Goal: Feedback & Contribution: Contribute content

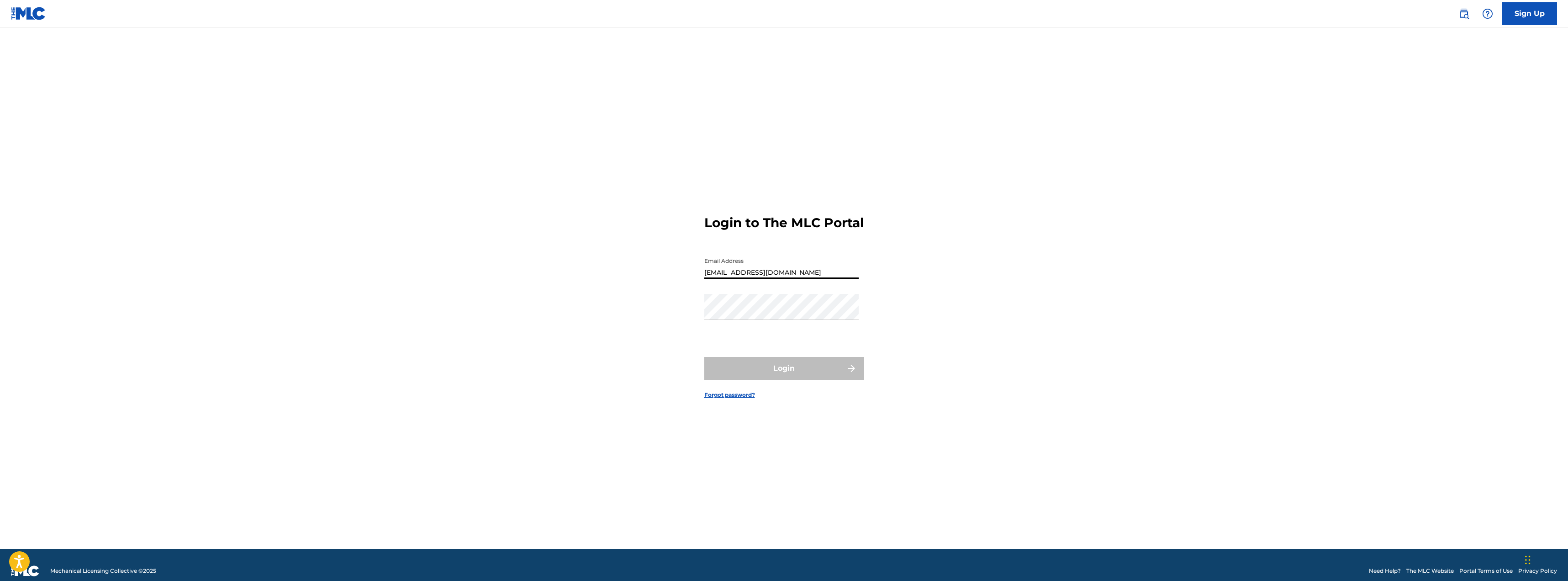
type input "[EMAIL_ADDRESS][DOMAIN_NAME]"
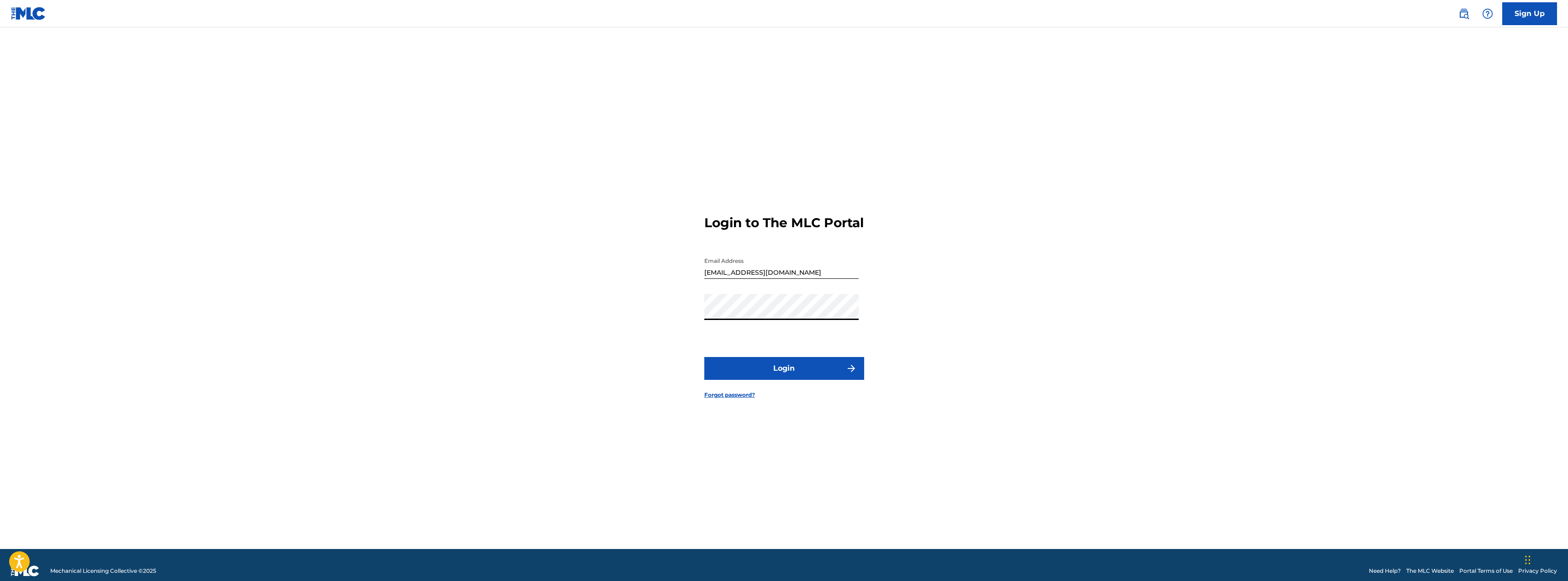
click at [704, 357] on button "Login" at bounding box center [784, 368] width 160 height 23
click at [679, 306] on div "Login to The MLC Portal Email Address [EMAIL_ADDRESS][DOMAIN_NAME] Password Log…" at bounding box center [784, 300] width 640 height 499
click at [775, 376] on button "Login" at bounding box center [784, 368] width 160 height 23
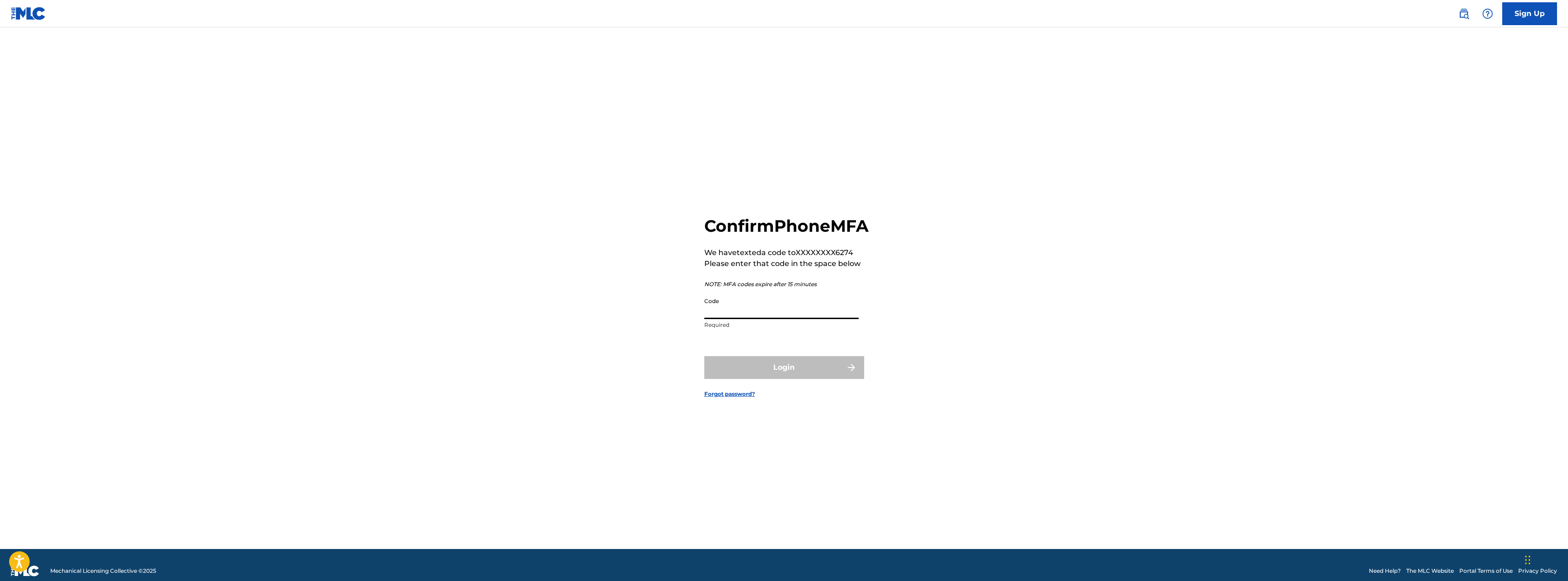
click at [837, 319] on input "Code" at bounding box center [782, 306] width 155 height 26
type input "041344"
click at [797, 379] on button "Login" at bounding box center [784, 368] width 160 height 23
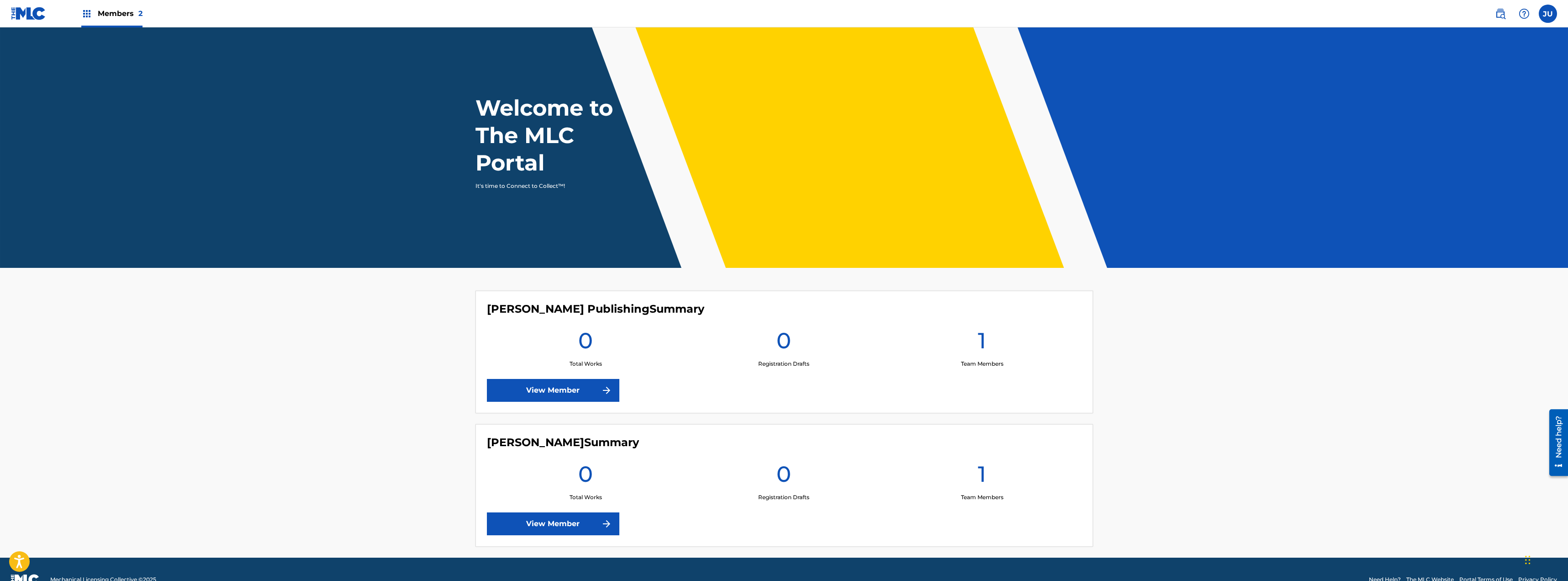
scroll to position [21, 0]
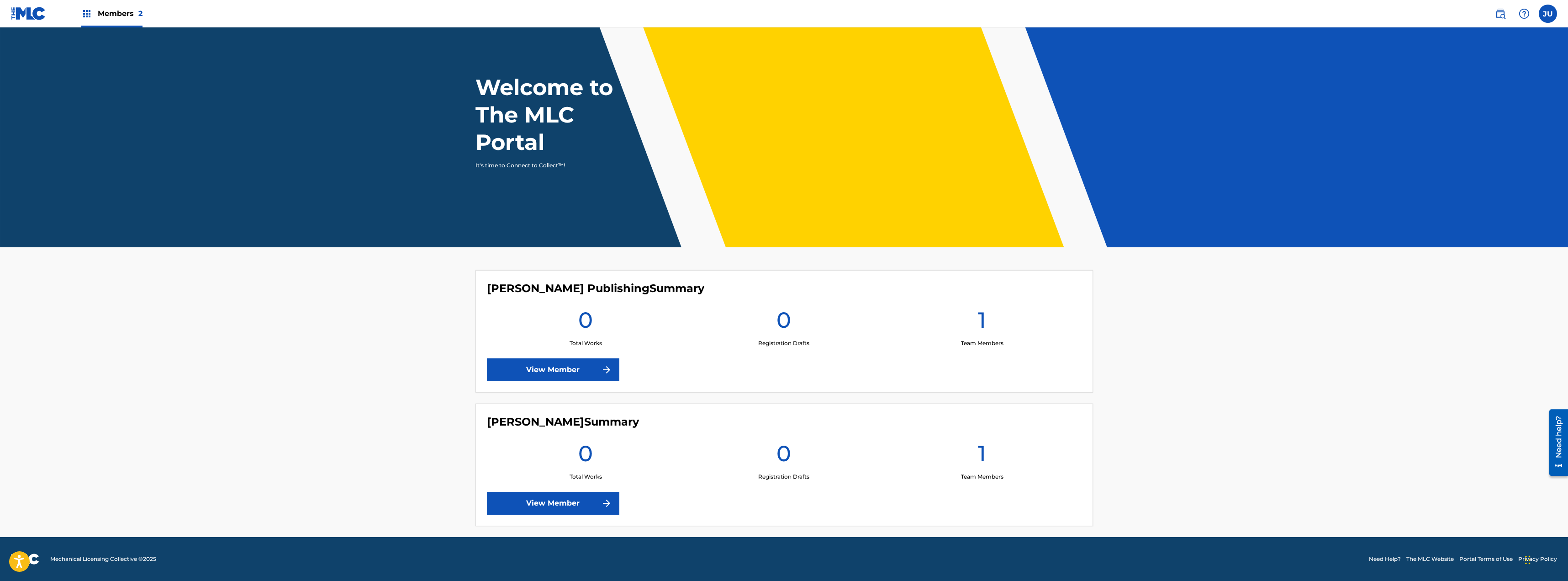
click at [580, 508] on link "View Member" at bounding box center [553, 503] width 133 height 23
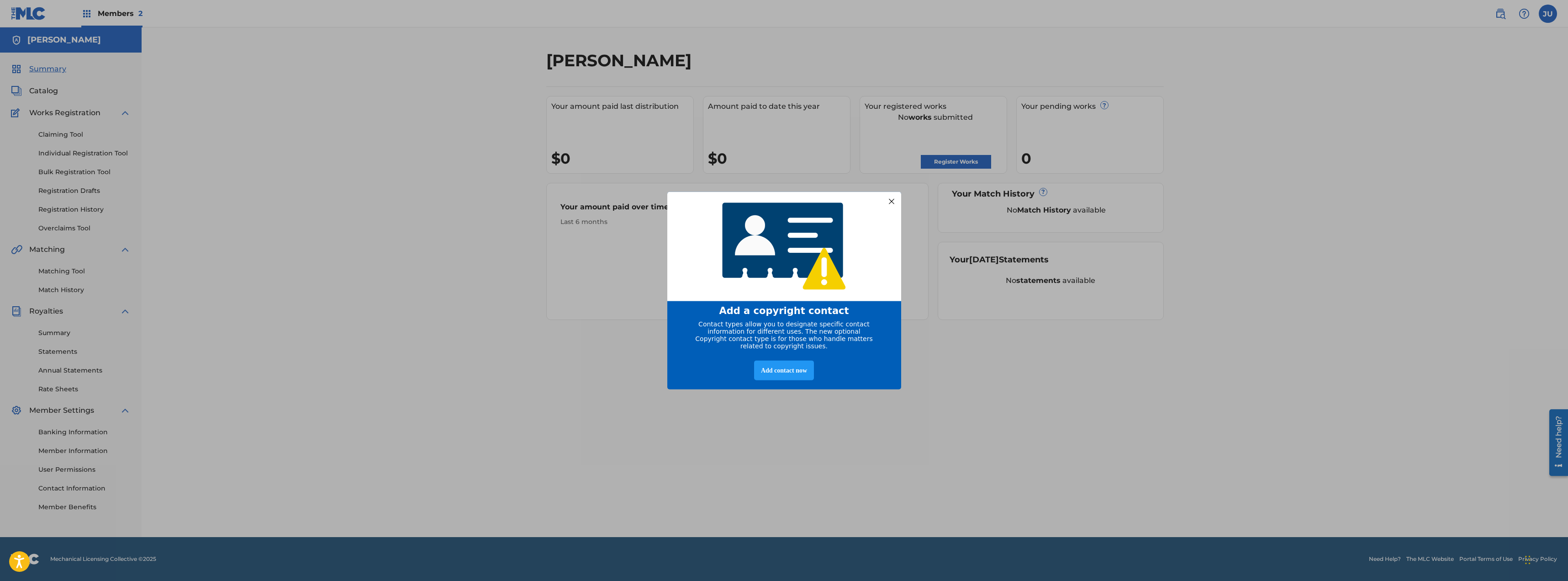
click at [894, 195] on div at bounding box center [891, 201] width 12 height 12
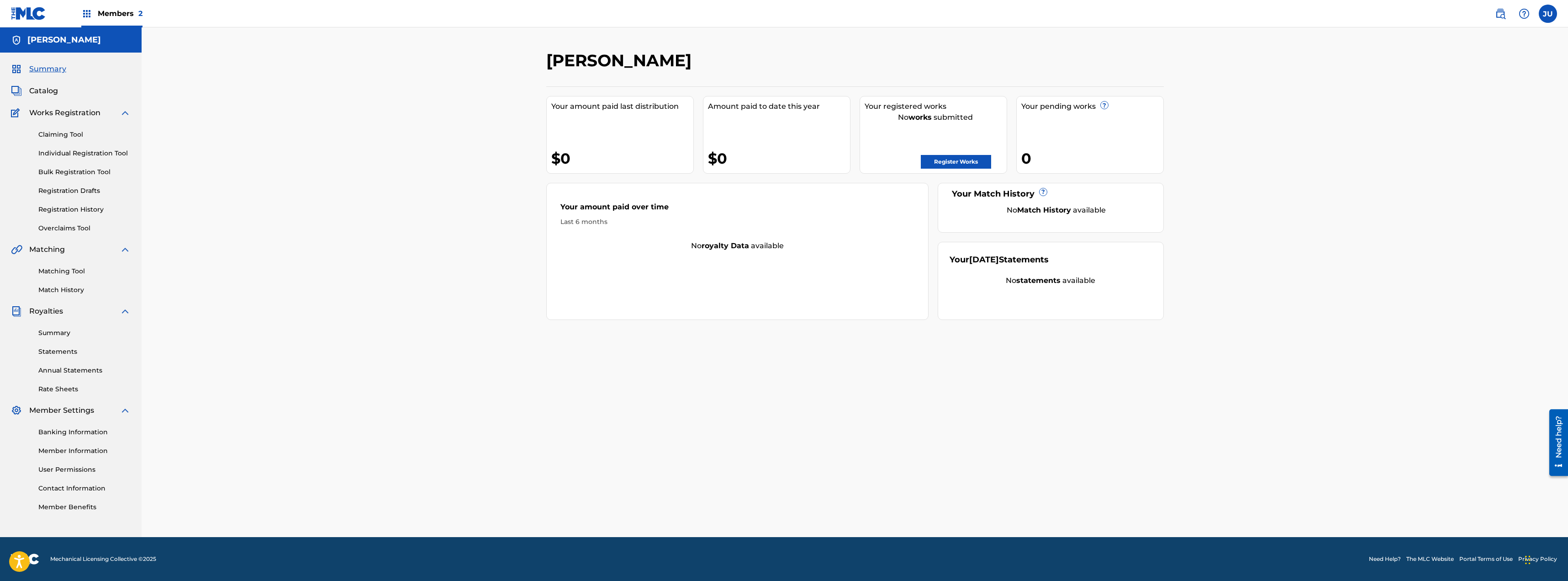
click at [949, 163] on link "Register Works" at bounding box center [956, 161] width 71 height 14
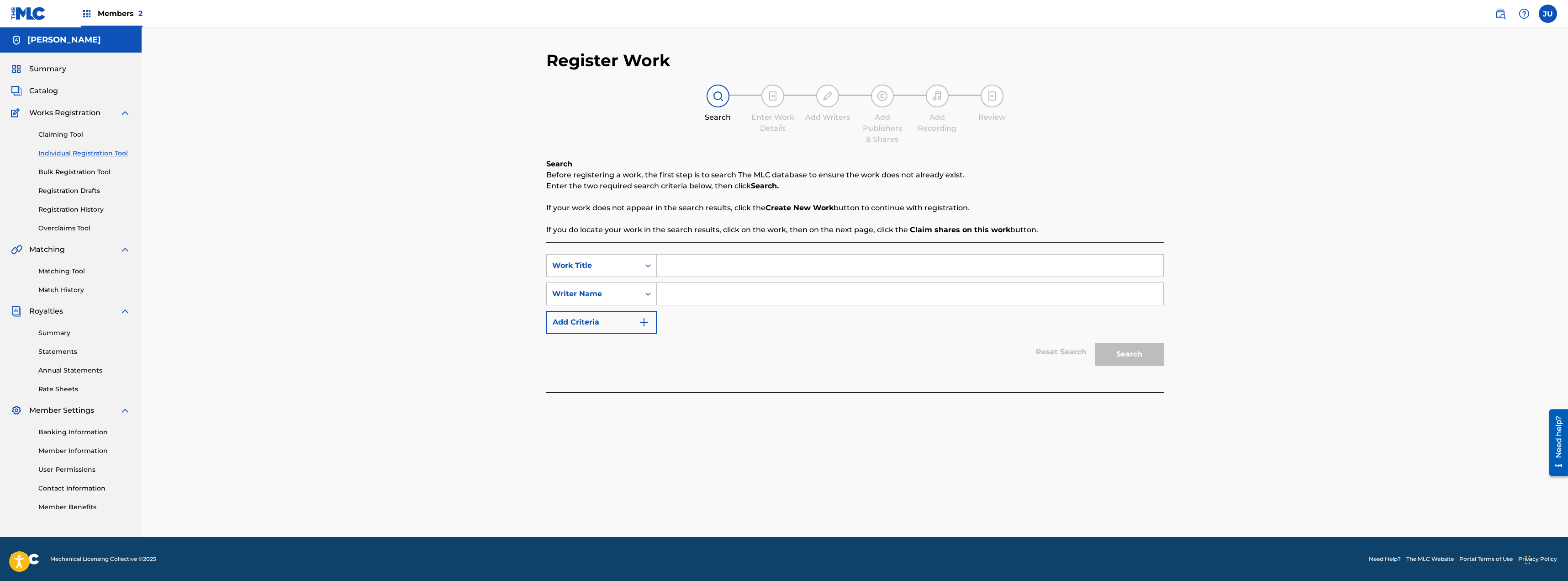
click at [687, 264] on input "Search Form" at bounding box center [910, 266] width 506 height 22
type input "Say It Now"
click at [695, 295] on input "Search Form" at bounding box center [910, 294] width 506 height 22
click at [1127, 355] on button "Search" at bounding box center [1129, 354] width 69 height 23
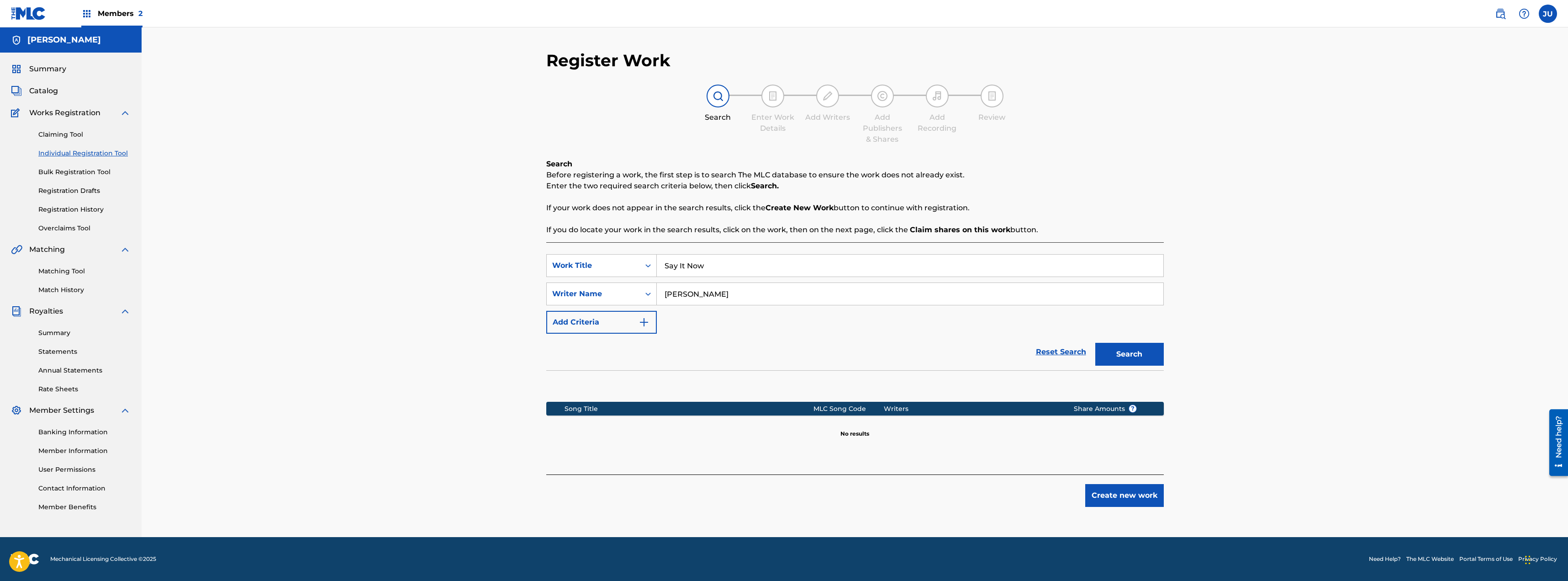
drag, startPoint x: 684, startPoint y: 281, endPoint x: 617, endPoint y: 277, distance: 67.1
click at [617, 277] on div "SearchWithCriteriafc1301af-7366-41de-920d-0a1ddfa635f0 Work Title Say It Now Se…" at bounding box center [855, 294] width 617 height 80
type input "[PERSON_NAME]"
click at [1148, 354] on button "Search" at bounding box center [1129, 354] width 69 height 23
click at [1139, 488] on button "Create new work" at bounding box center [1124, 496] width 79 height 23
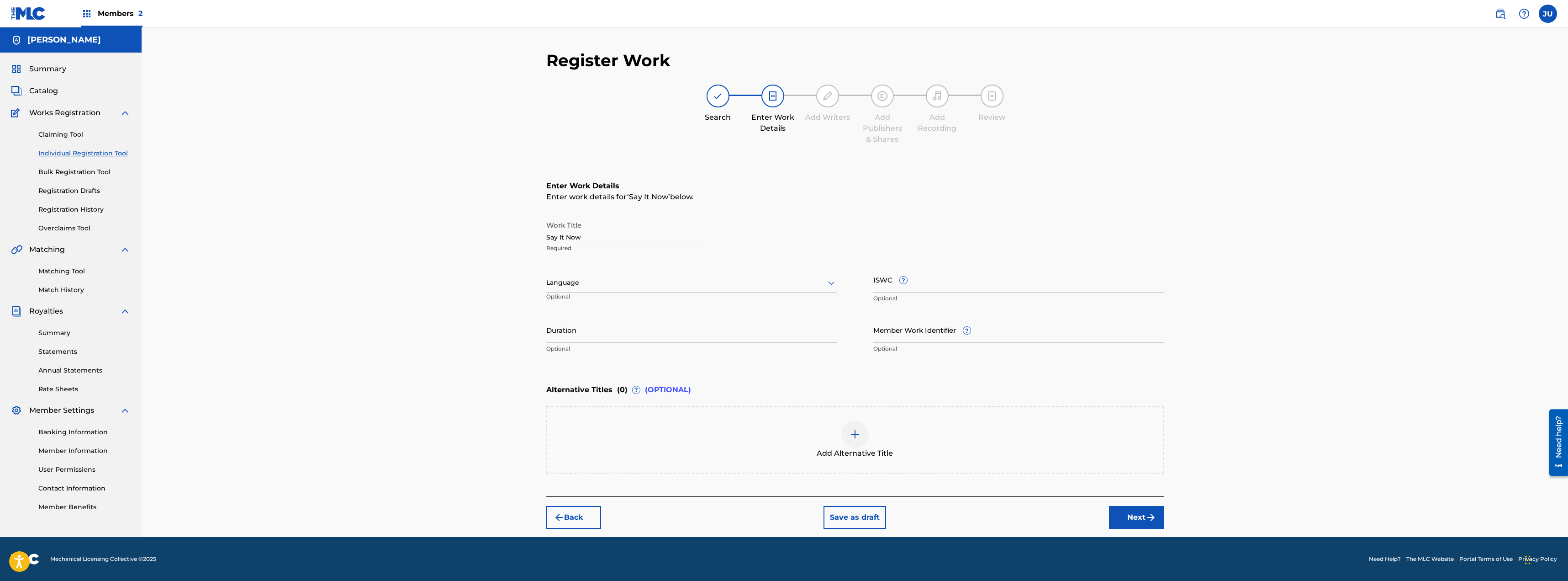
click at [715, 284] on div at bounding box center [691, 283] width 290 height 12
click at [708, 297] on div "English" at bounding box center [691, 303] width 290 height 21
click at [751, 328] on input "Duration" at bounding box center [691, 329] width 290 height 26
type input "03:21"
click at [926, 280] on input "ISWC ?" at bounding box center [1018, 279] width 290 height 26
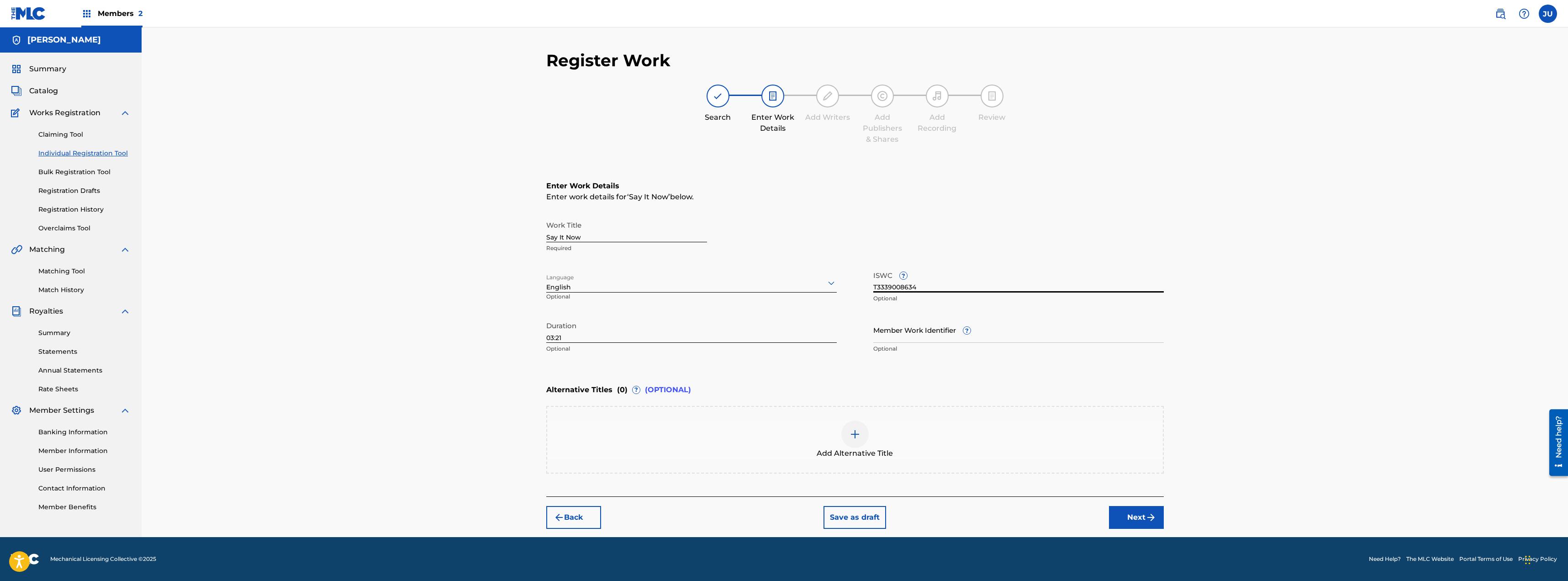
type input "T3339008634"
click at [1126, 518] on button "Next" at bounding box center [1136, 518] width 55 height 23
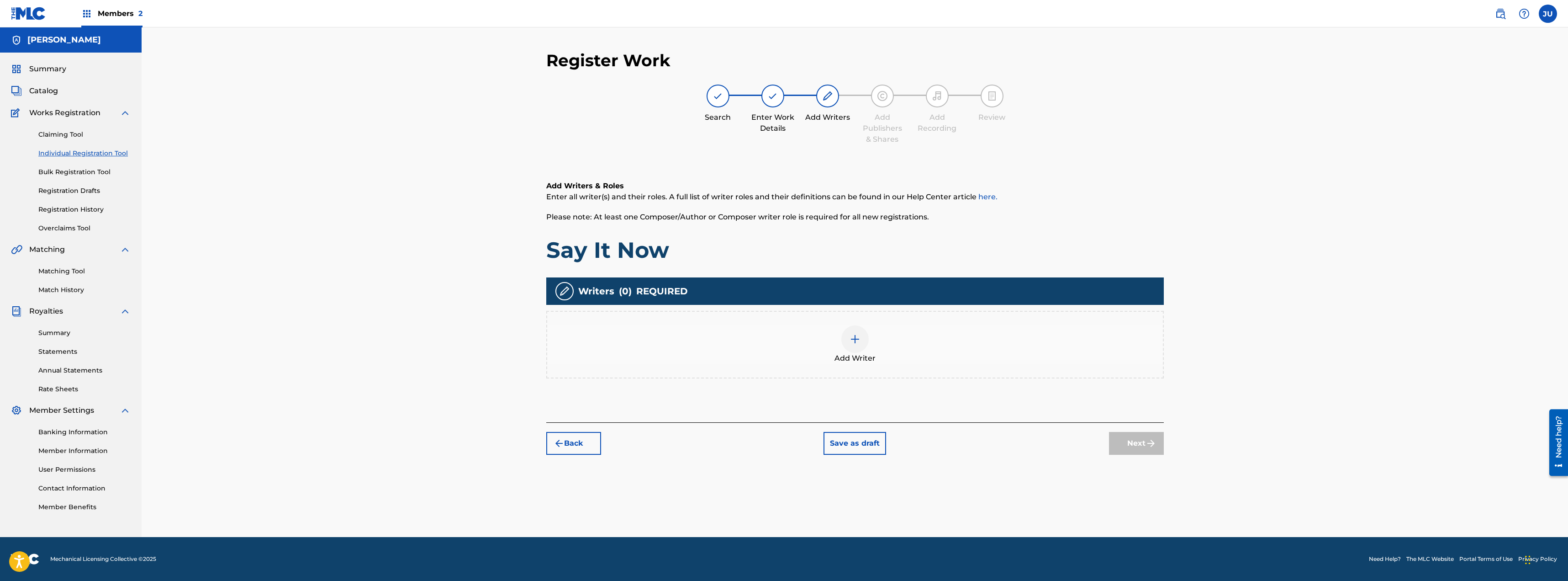
click at [864, 344] on div at bounding box center [855, 339] width 27 height 27
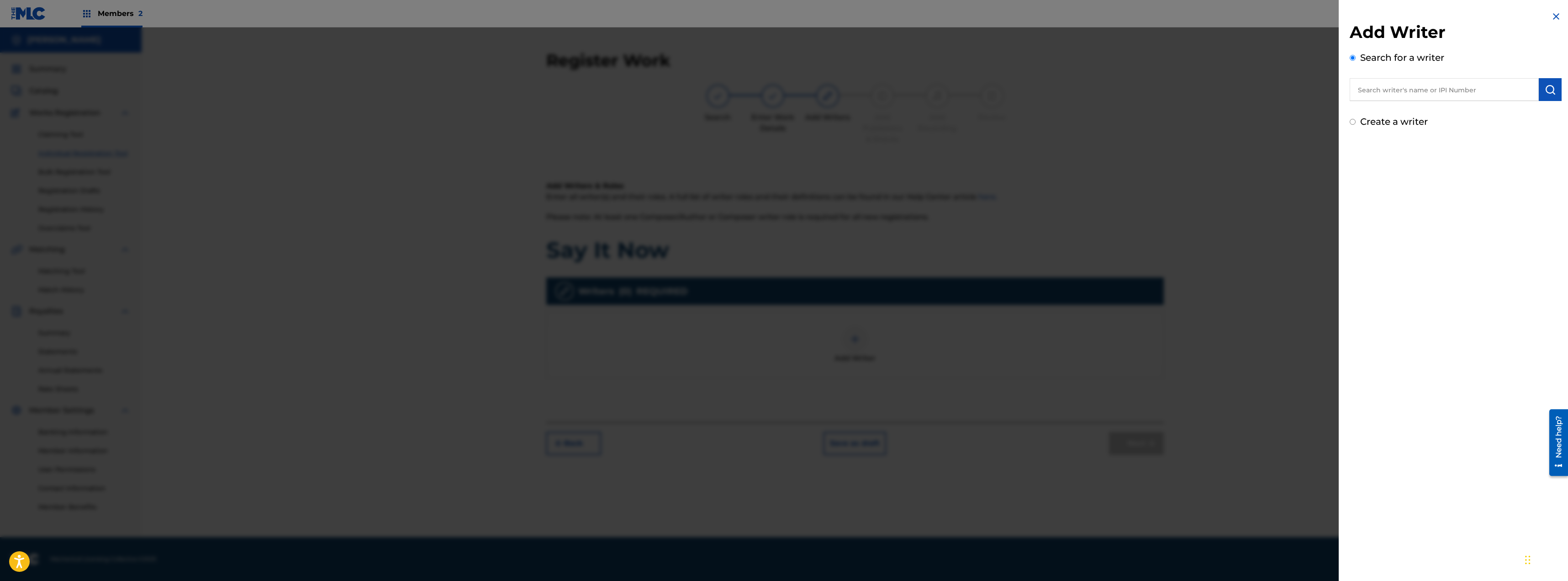
click at [1391, 93] on input "text" at bounding box center [1444, 90] width 189 height 23
type input "[PERSON_NAME]"
click at [1549, 85] on img "submit" at bounding box center [1550, 90] width 11 height 11
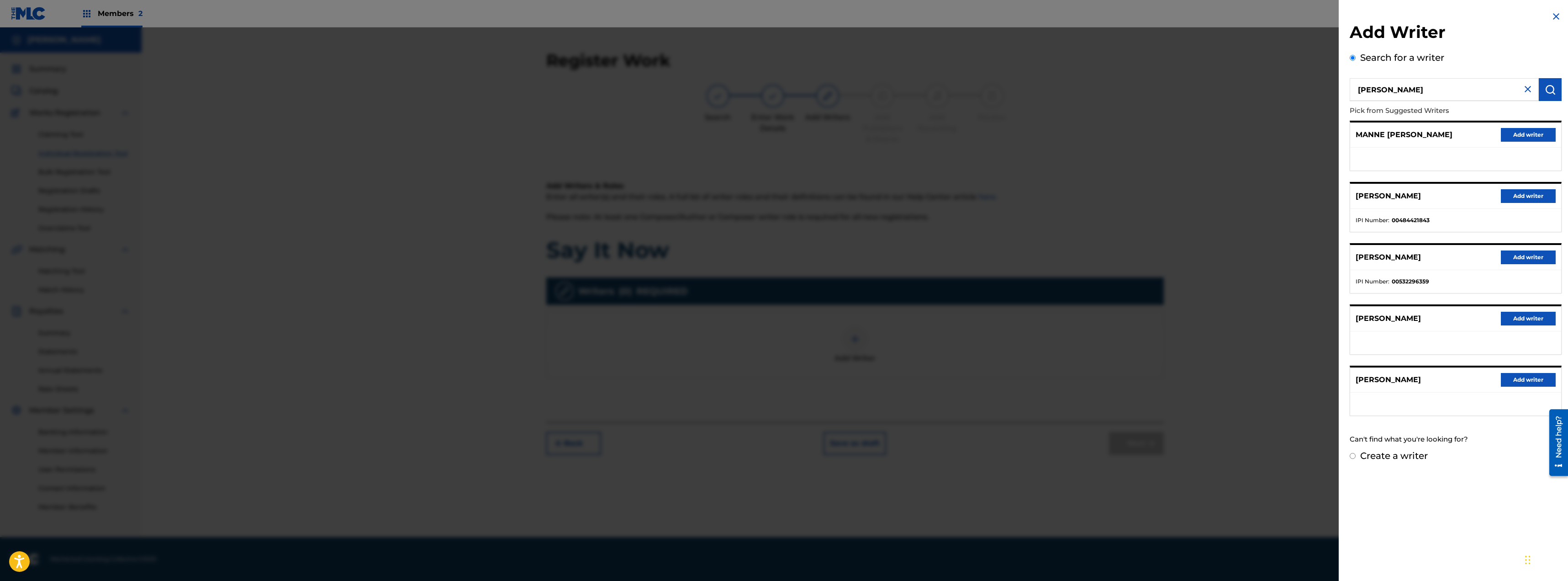
click at [1427, 100] on input "[PERSON_NAME]" at bounding box center [1444, 90] width 189 height 23
click at [1523, 91] on img at bounding box center [1528, 89] width 11 height 11
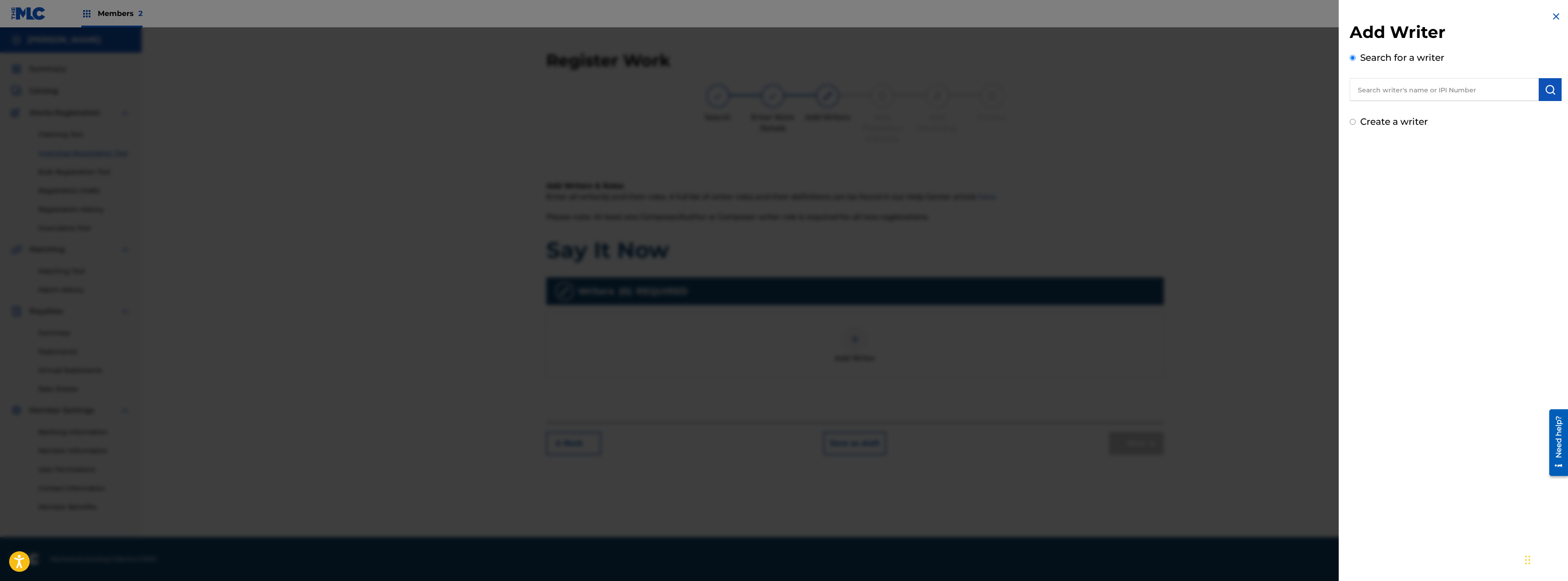
click at [1472, 94] on input "text" at bounding box center [1444, 90] width 189 height 23
type input "1200949285"
click at [1541, 91] on button "submit" at bounding box center [1550, 90] width 23 height 23
click at [1460, 96] on input "1200949285" at bounding box center [1444, 90] width 189 height 23
click at [1392, 161] on label "Create a writer" at bounding box center [1394, 160] width 68 height 11
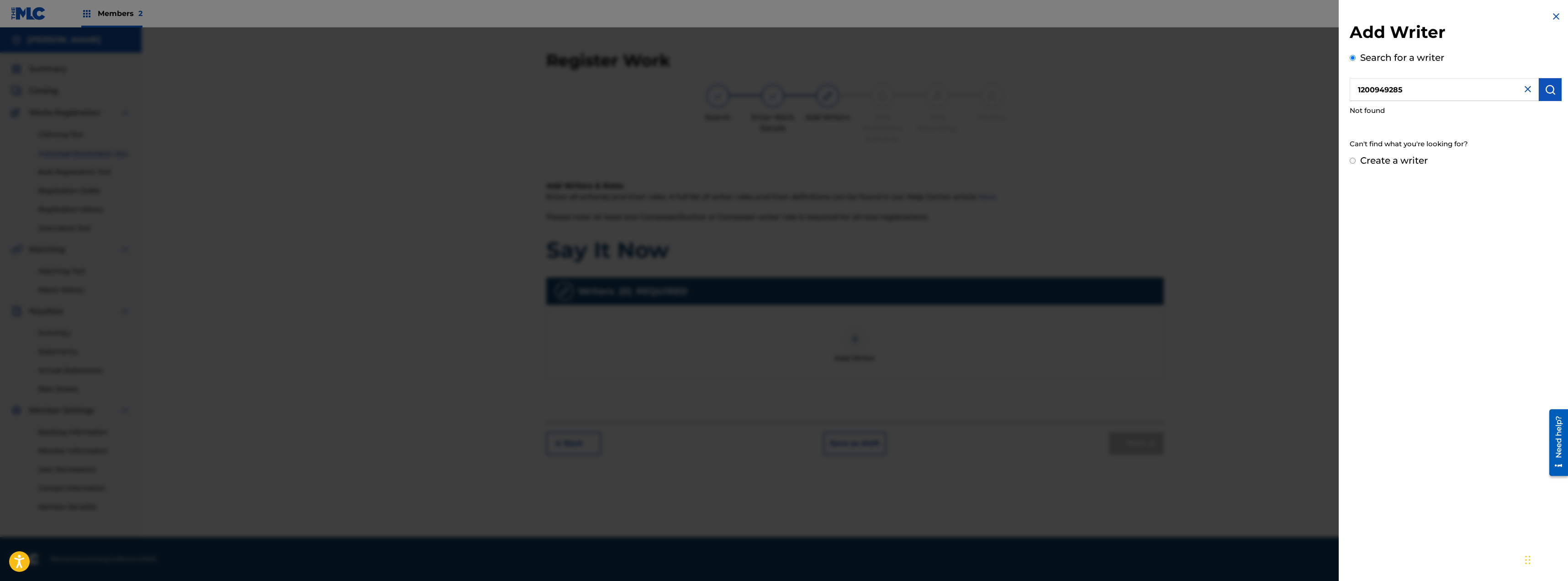
radio input "true"
click at [1356, 161] on input "Create a writer" at bounding box center [1353, 161] width 6 height 6
radio input "false"
radio input "true"
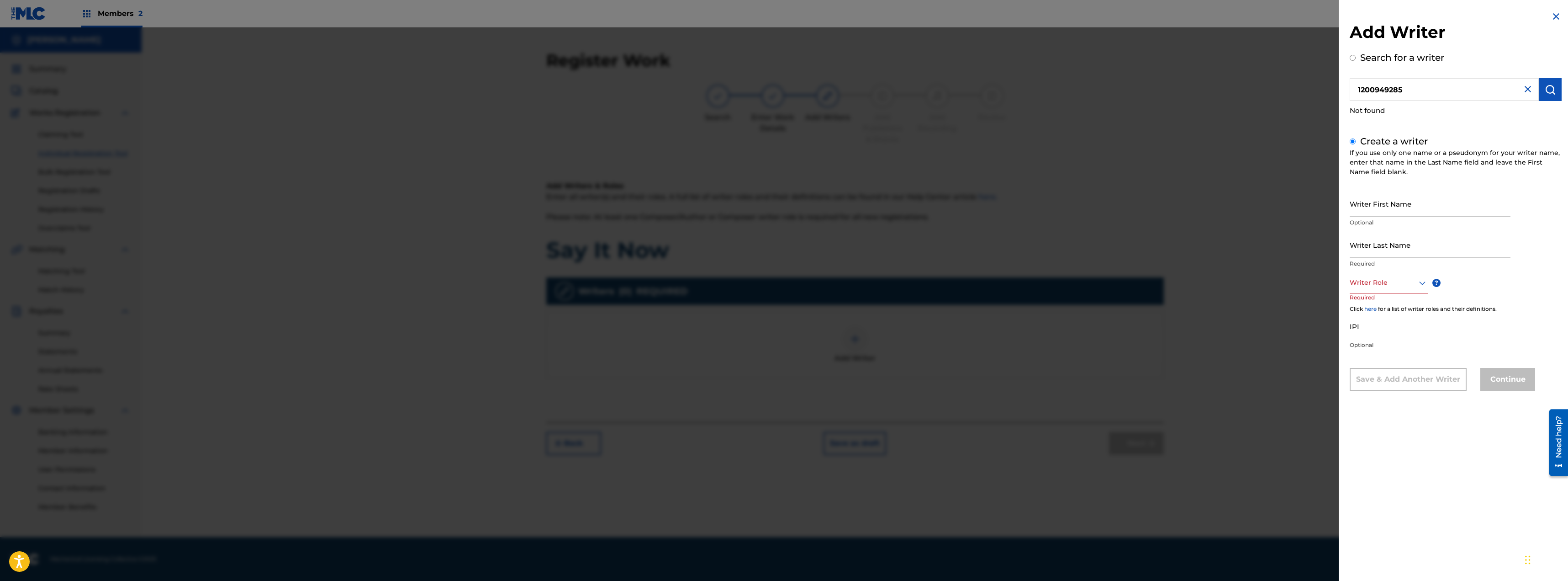
click at [1388, 338] on input "IPI" at bounding box center [1430, 326] width 161 height 26
click at [1403, 206] on input "Writer First Name" at bounding box center [1430, 203] width 161 height 26
type input "[PERSON_NAME]"
click at [1401, 282] on div at bounding box center [1388, 283] width 78 height 12
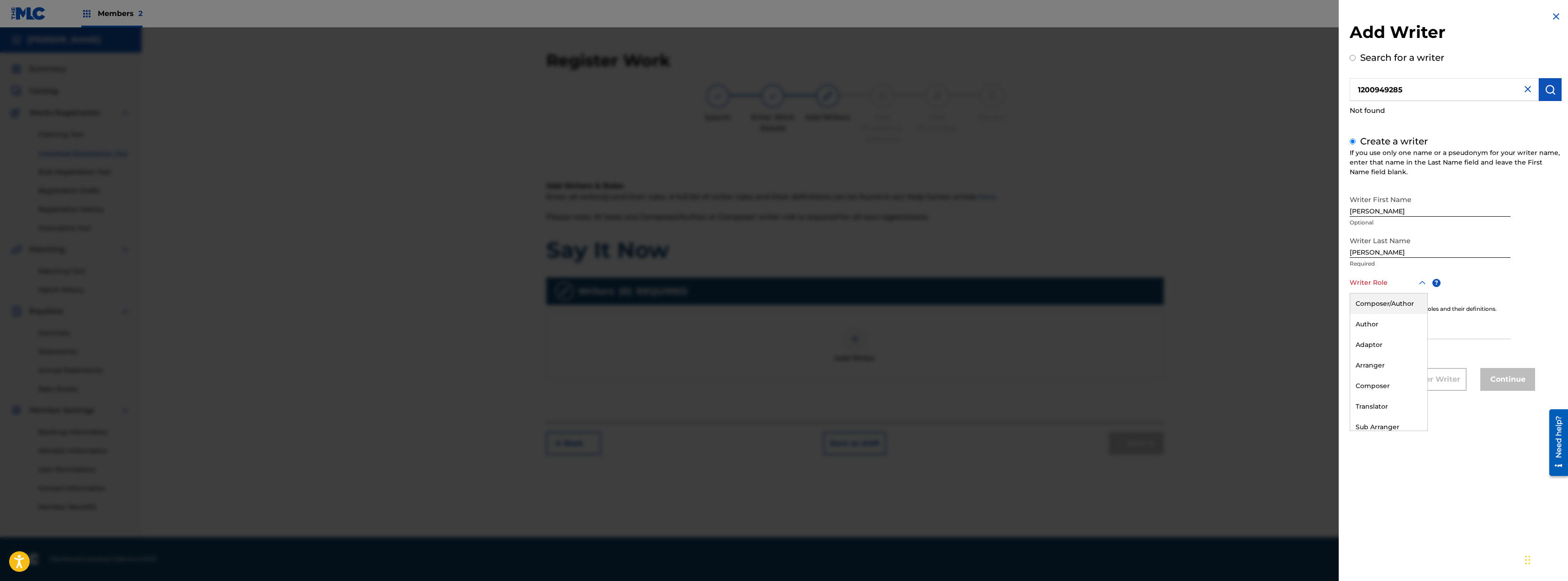
click at [1390, 306] on div "Composer/Author" at bounding box center [1388, 304] width 77 height 21
click at [1398, 289] on div "Composer/Author" at bounding box center [1390, 288] width 82 height 10
click at [1386, 384] on div "Composer" at bounding box center [1390, 386] width 81 height 21
click at [1408, 331] on input "IPI" at bounding box center [1430, 327] width 161 height 26
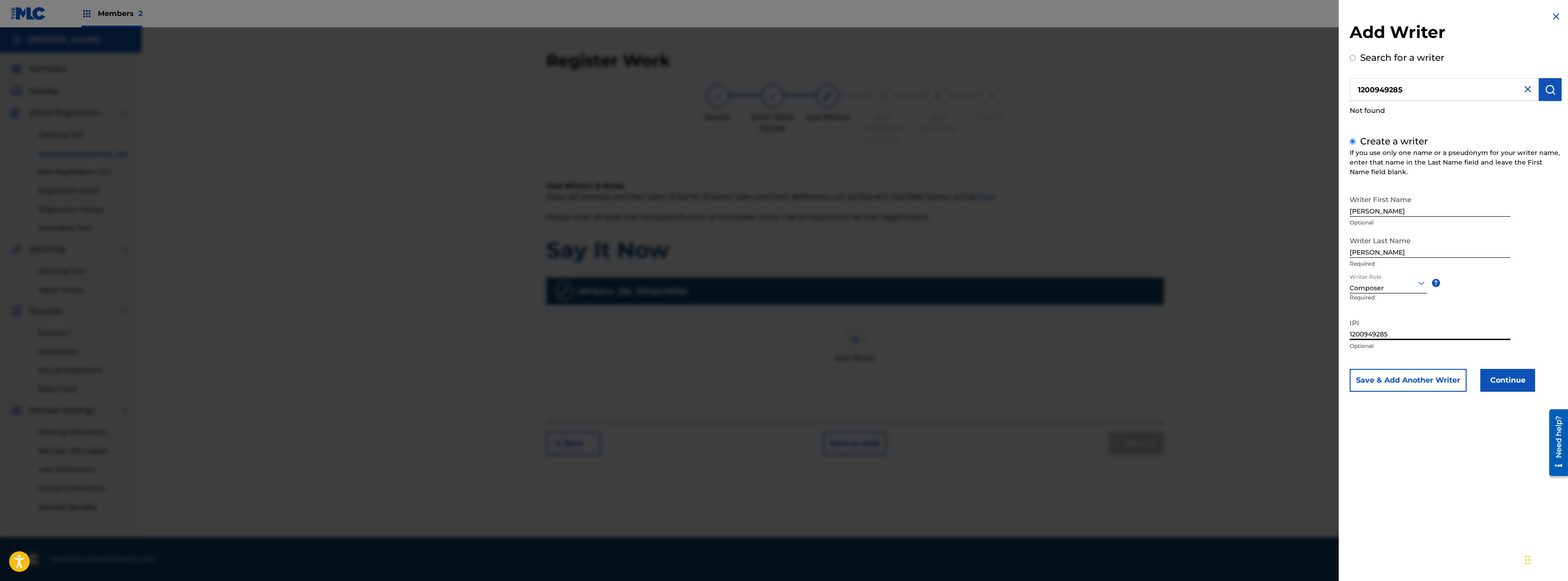
type input "1200949285"
click at [1500, 378] on button "Continue" at bounding box center [1508, 381] width 55 height 23
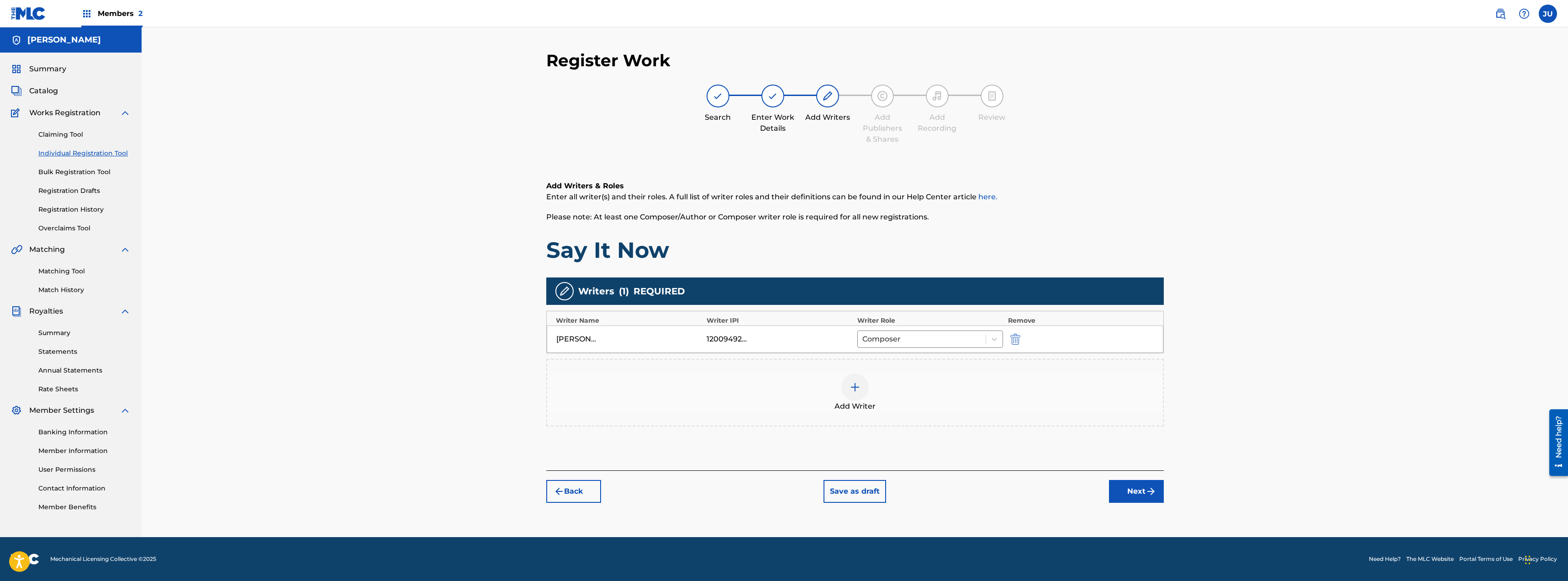
click at [1140, 481] on button "Next" at bounding box center [1136, 491] width 55 height 23
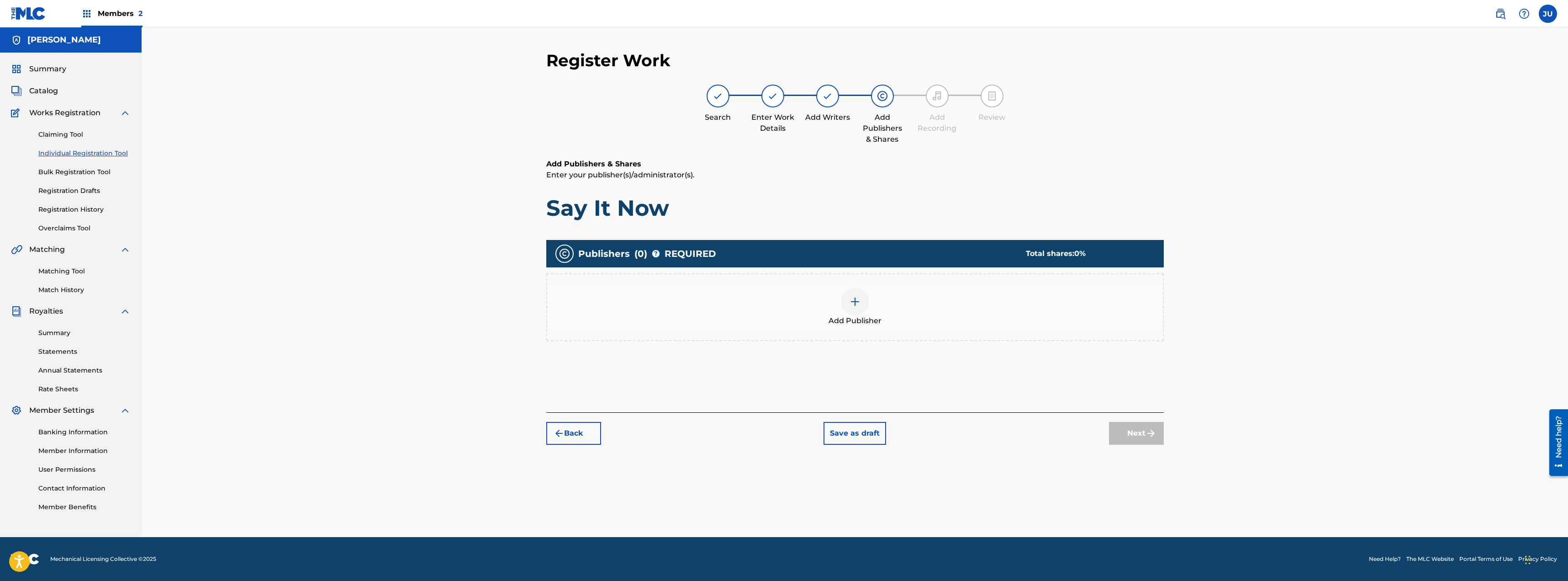
click at [858, 308] on div at bounding box center [855, 301] width 27 height 27
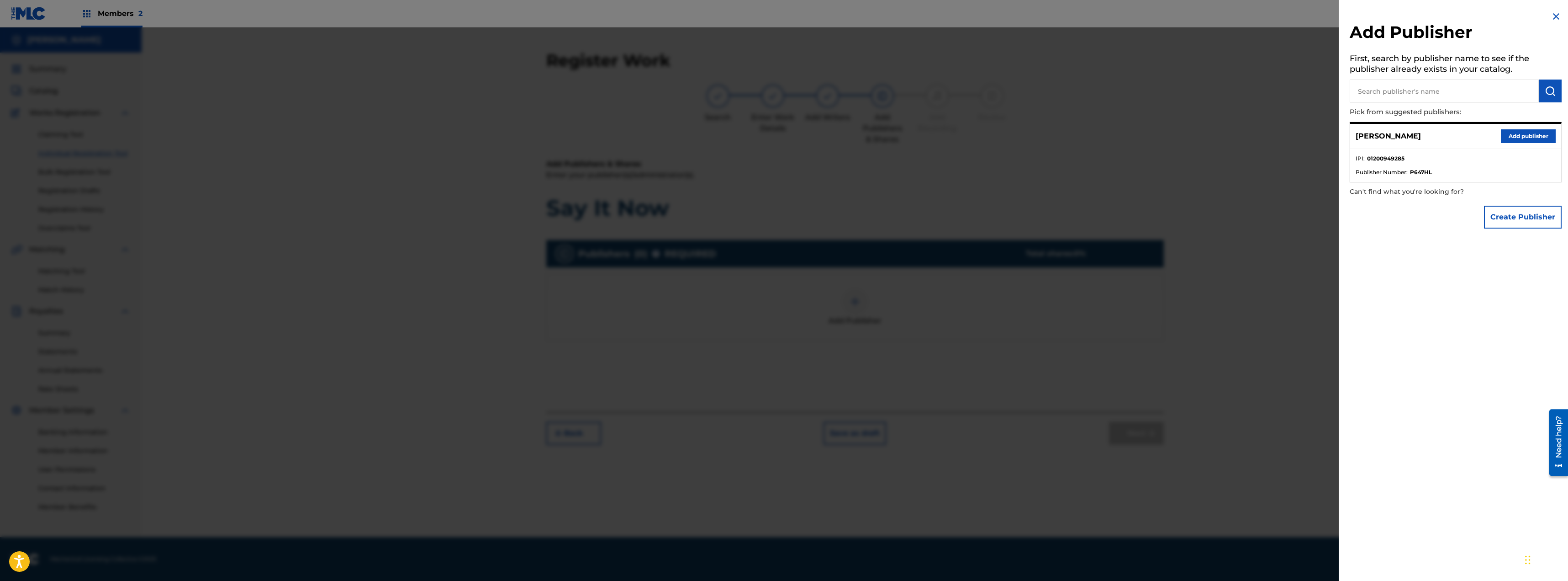
click at [1440, 93] on input "text" at bounding box center [1444, 91] width 189 height 23
type input "[PERSON_NAME] Publishing"
click at [1545, 96] on img "submit" at bounding box center [1550, 91] width 11 height 11
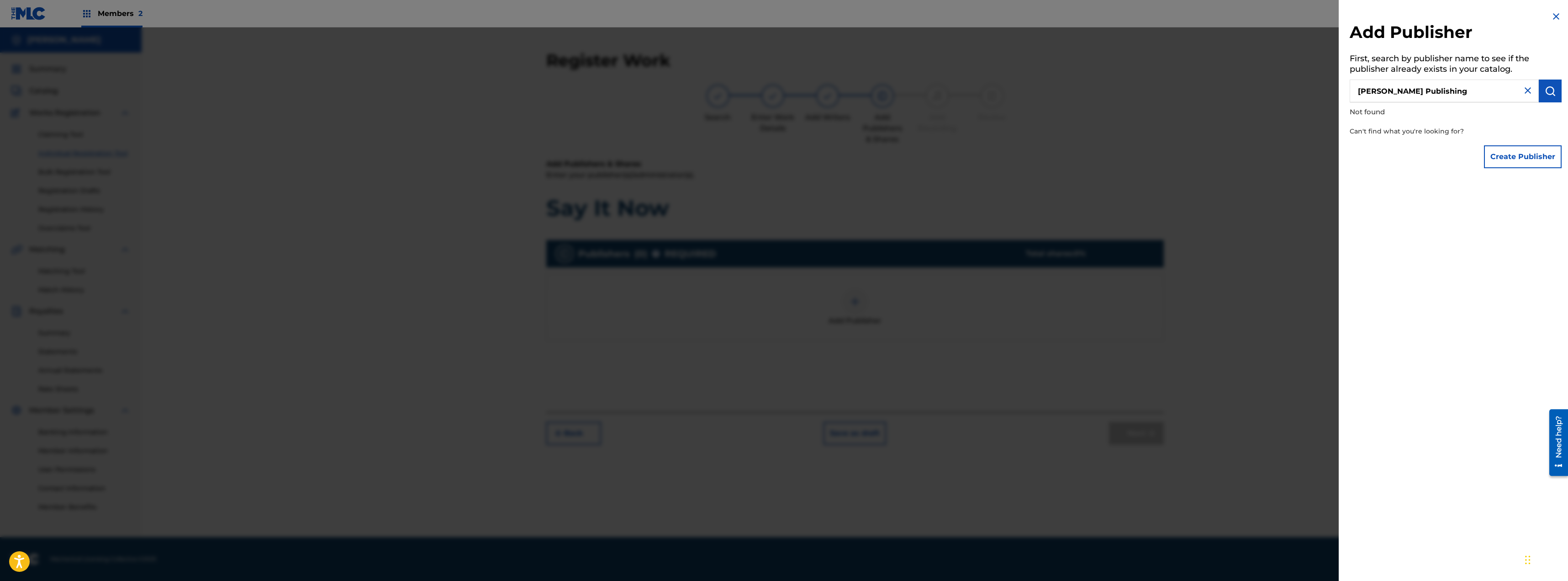
click at [1534, 157] on button "Create Publisher" at bounding box center [1523, 157] width 78 height 23
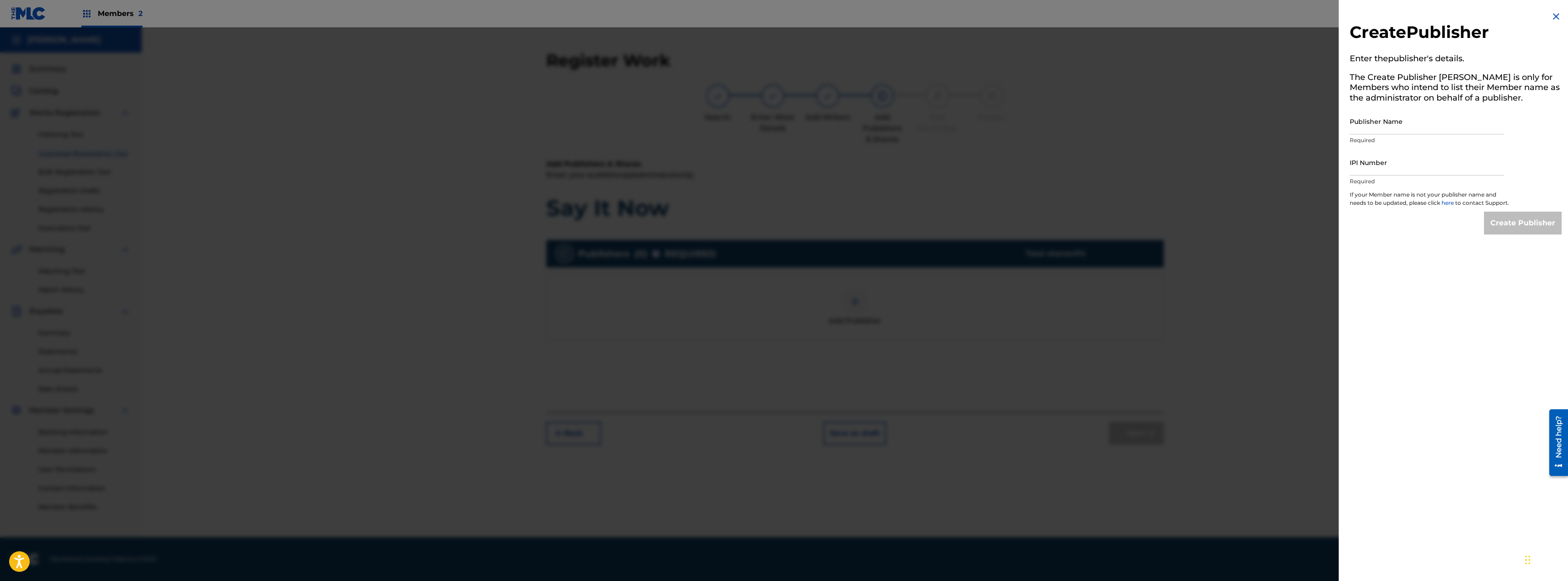
click at [1403, 133] on input "Publisher Name" at bounding box center [1427, 121] width 155 height 26
type input "[PERSON_NAME] Publishing"
click at [1404, 160] on input "IPI Number" at bounding box center [1427, 162] width 155 height 26
type input "1303250314"
click at [1533, 227] on input "Create Publisher" at bounding box center [1523, 223] width 78 height 23
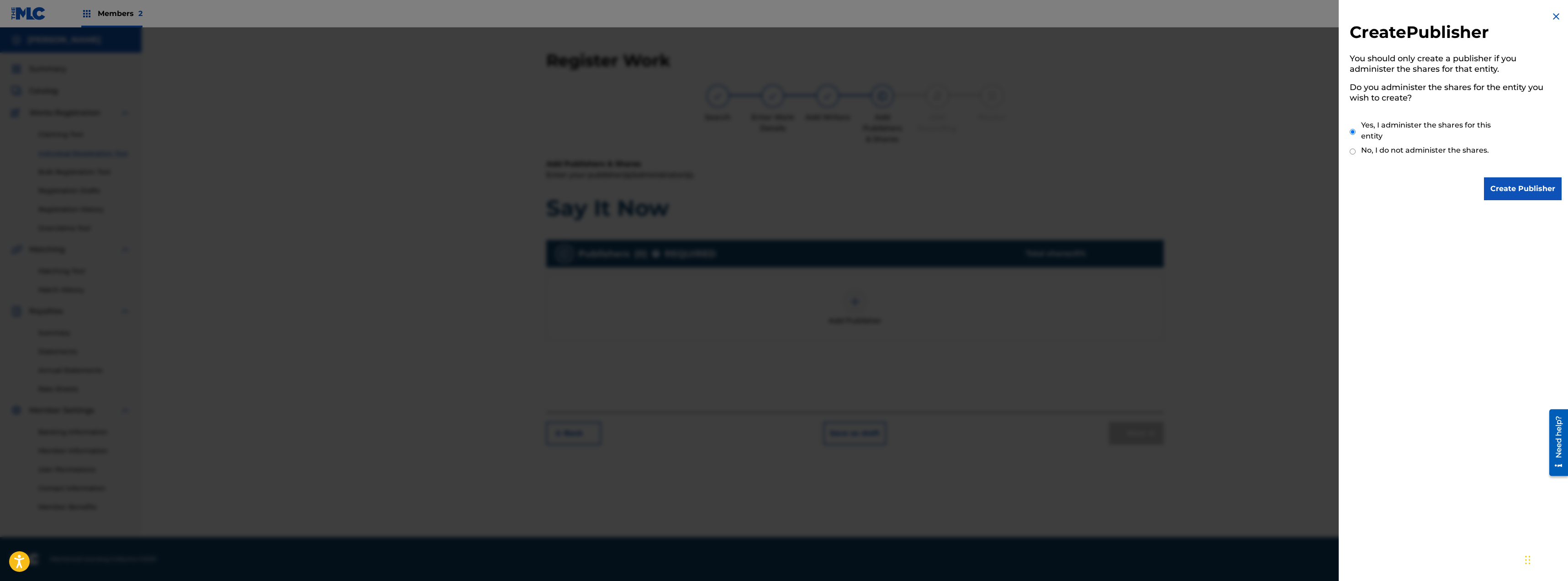
click at [1521, 189] on input "Create Publisher" at bounding box center [1523, 189] width 78 height 23
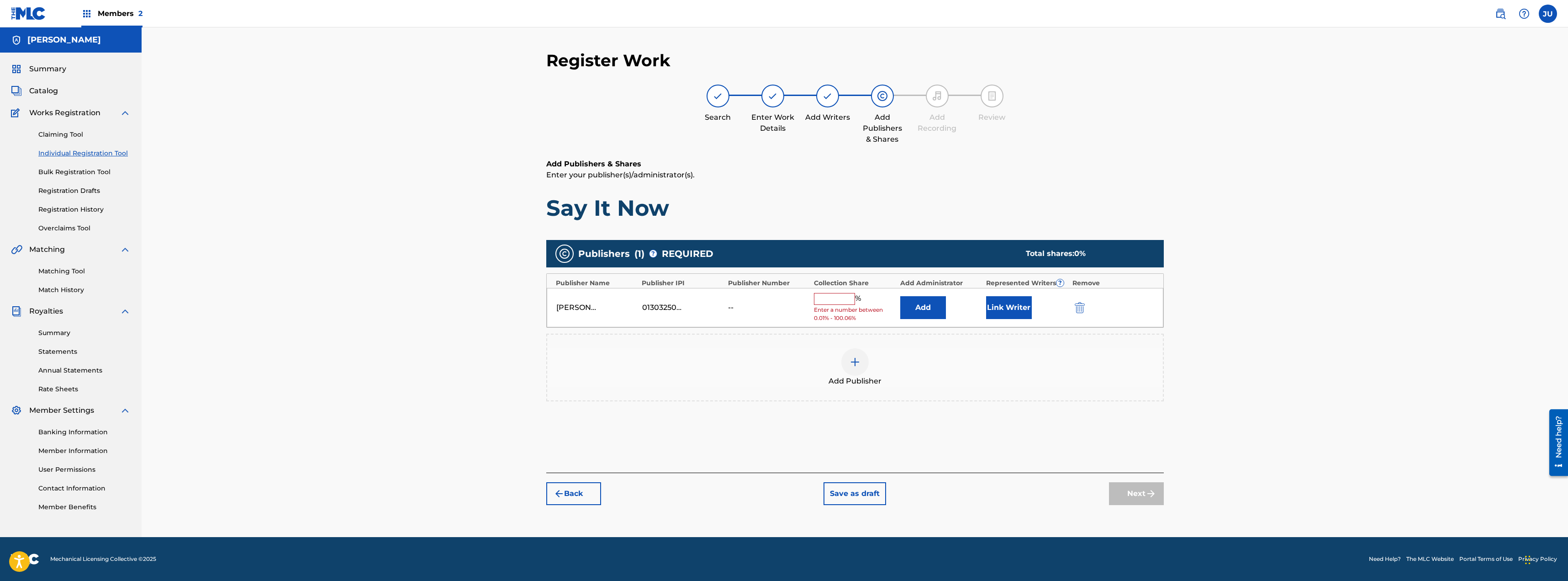
click at [839, 297] on input "text" at bounding box center [835, 299] width 41 height 12
type input "100"
click at [1306, 241] on div "Register Work Search Enter Work Details Add Writers Add Publishers & Shares Add…" at bounding box center [855, 282] width 1426 height 510
click at [1005, 307] on button "Link Writer" at bounding box center [1009, 305] width 46 height 23
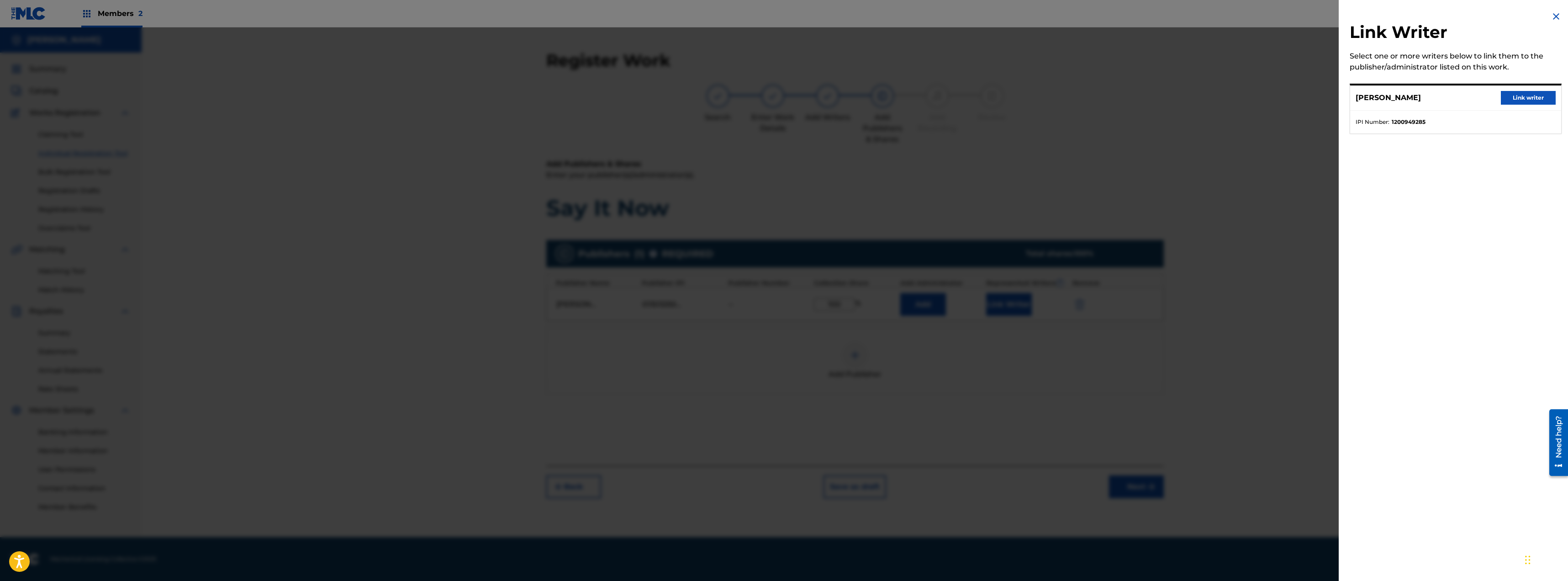
click at [1540, 98] on button "Link writer" at bounding box center [1528, 97] width 55 height 14
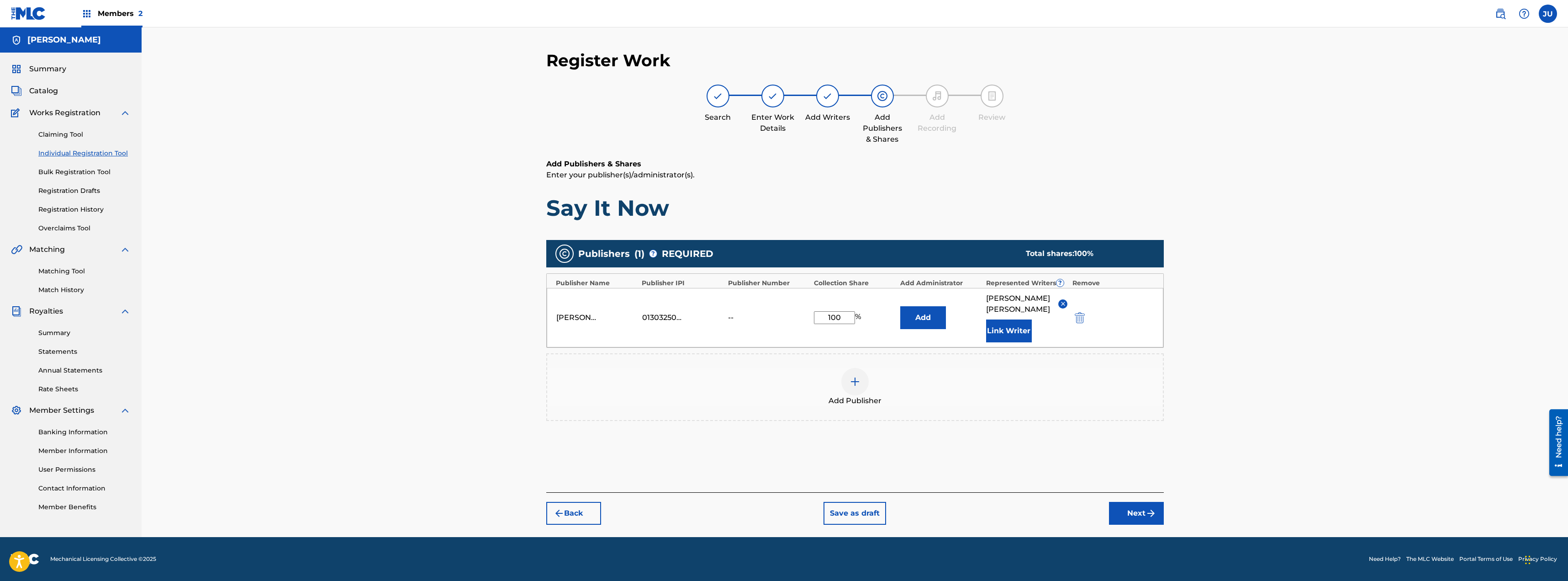
click at [1140, 506] on button "Next" at bounding box center [1136, 513] width 55 height 23
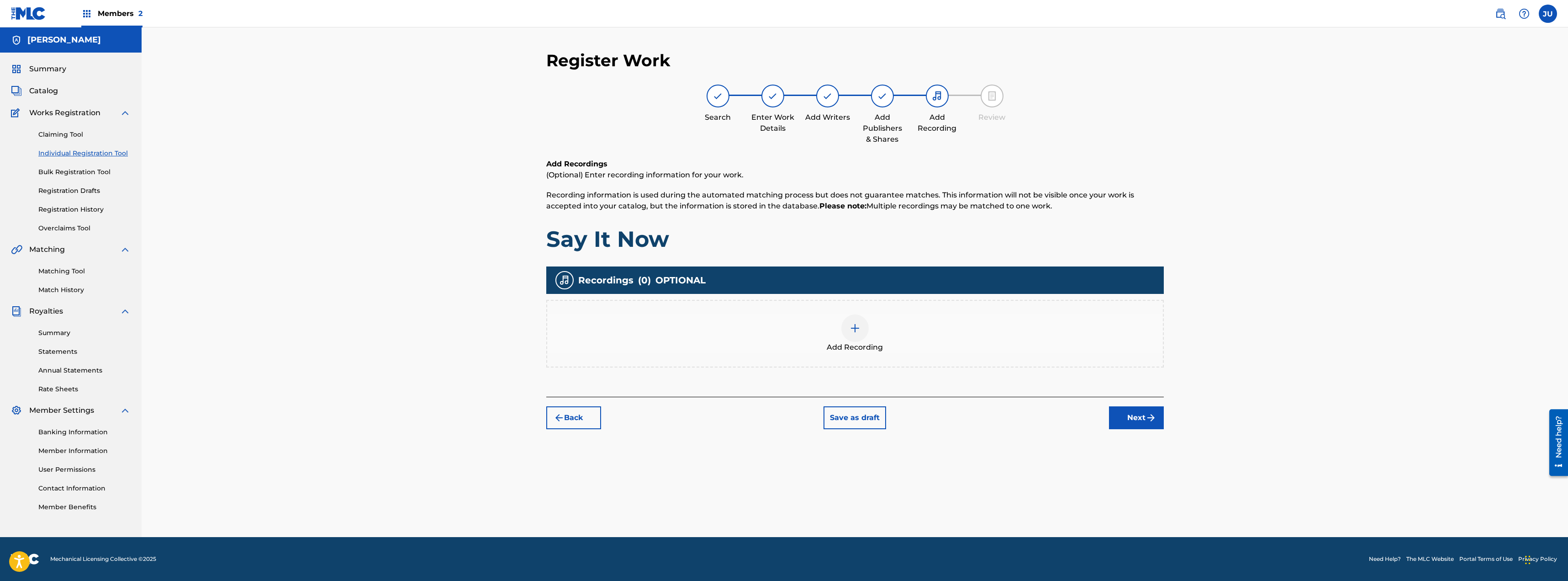
click at [858, 343] on span "Add Recording" at bounding box center [855, 347] width 56 height 11
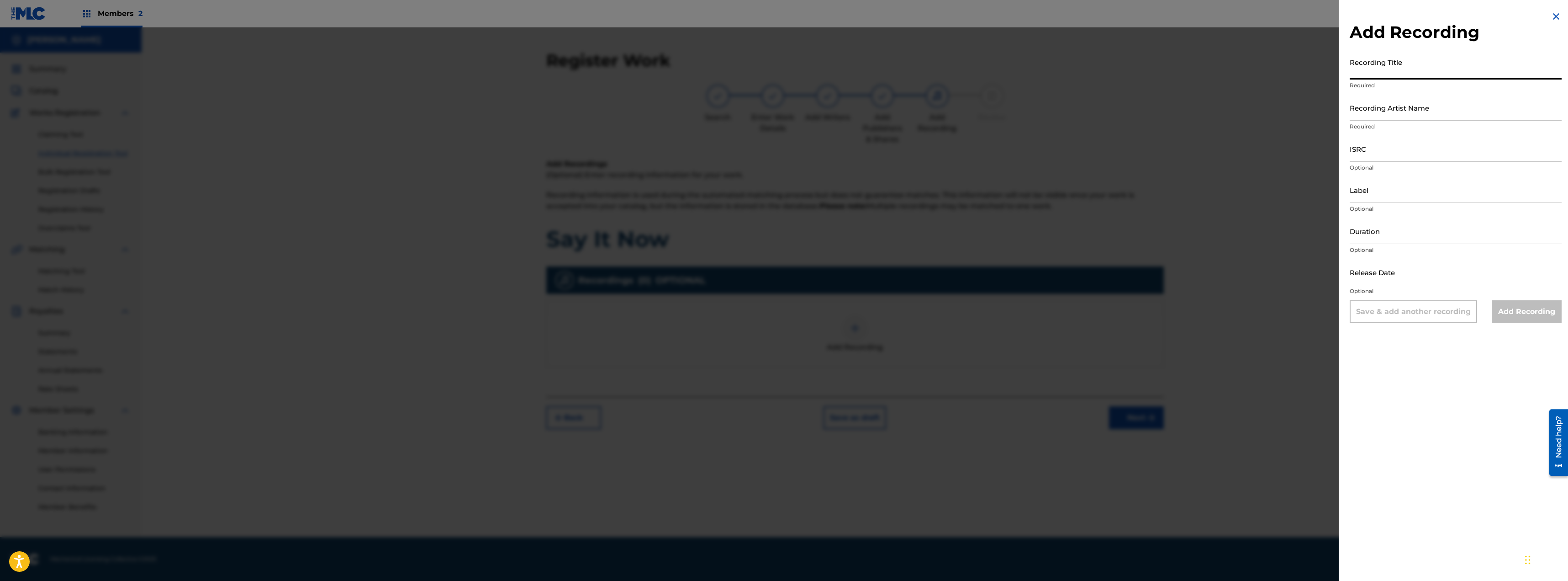
click at [1433, 71] on input "Recording Title" at bounding box center [1455, 66] width 212 height 26
type input "Say It Now"
type input "[PERSON_NAME]"
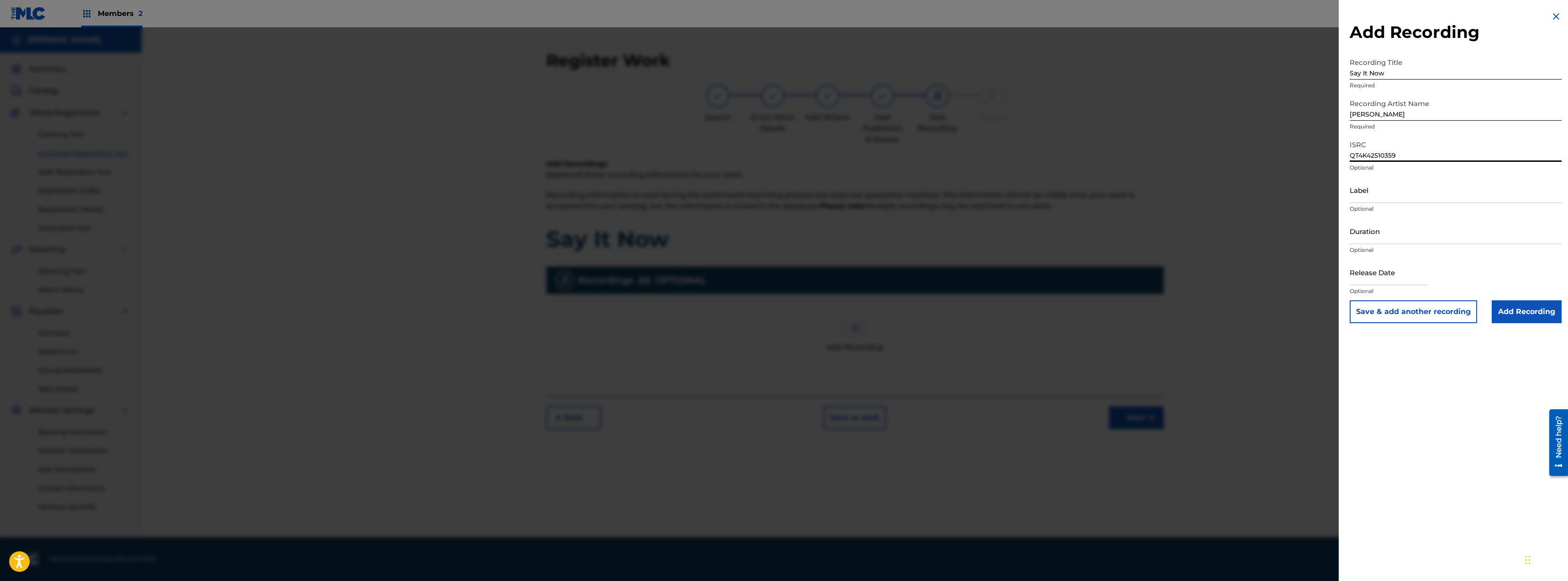
type input "QT4K42510359"
click at [1402, 280] on input "text" at bounding box center [1388, 272] width 78 height 26
select select "7"
select select "2025"
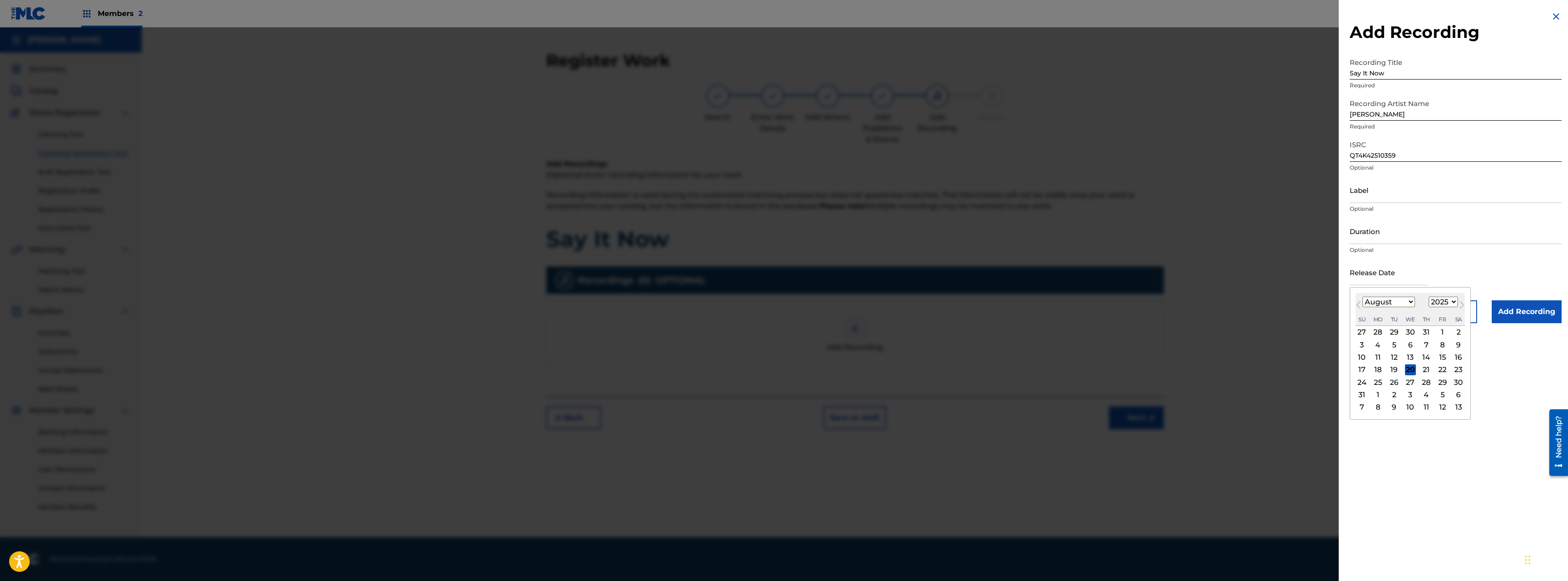
click at [1444, 359] on div "15" at bounding box center [1443, 357] width 11 height 11
type input "[DATE]"
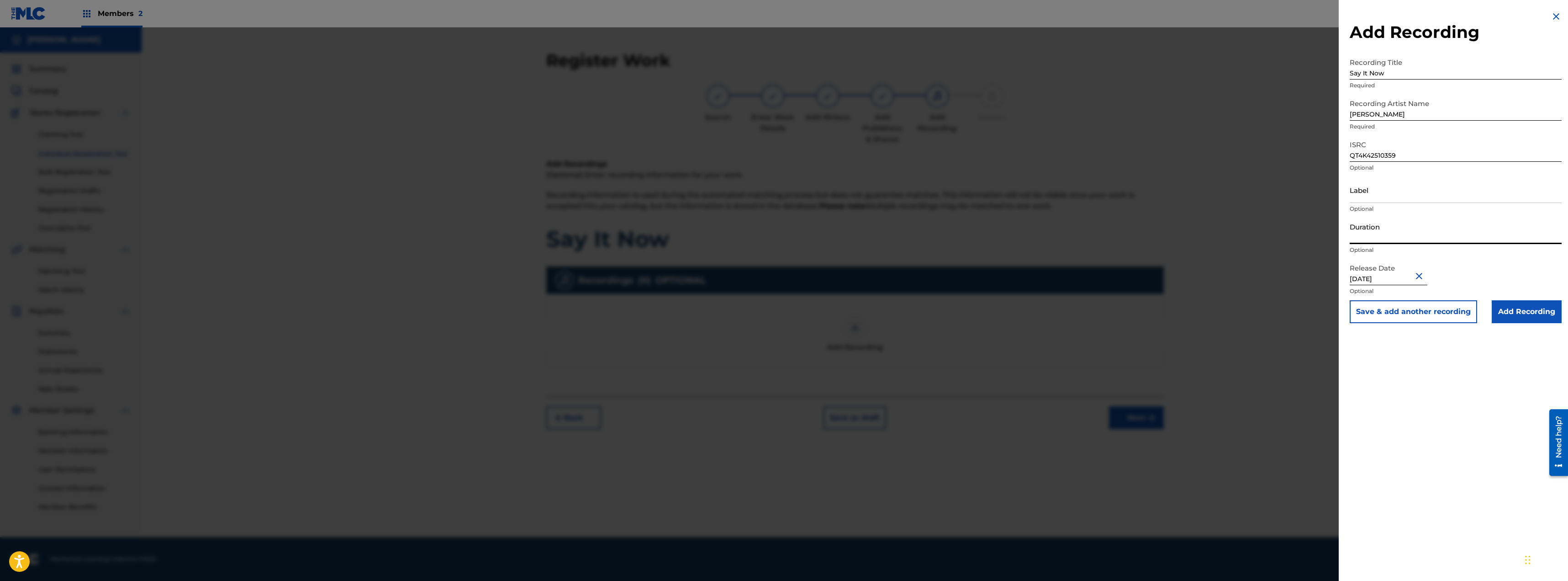
click at [1433, 233] on input "Duration" at bounding box center [1455, 231] width 212 height 26
type input "03:21"
click at [1530, 310] on input "Add Recording" at bounding box center [1527, 312] width 70 height 23
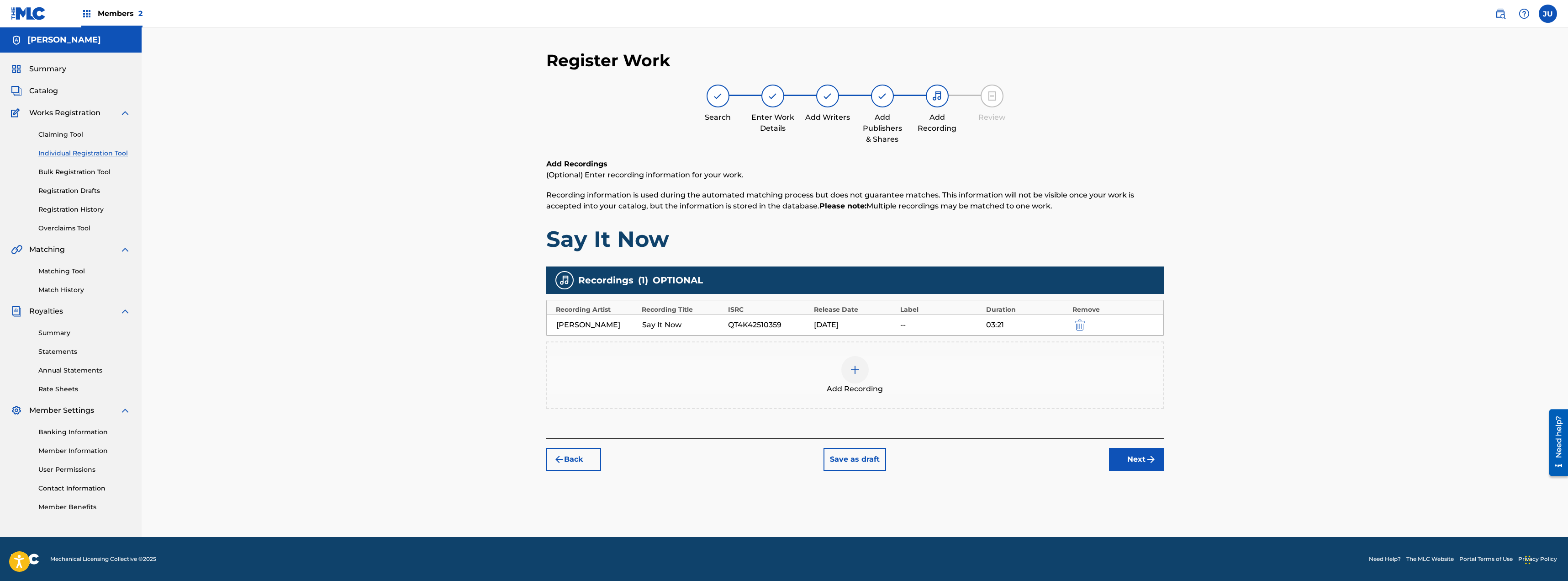
click at [1139, 459] on button "Next" at bounding box center [1136, 459] width 55 height 23
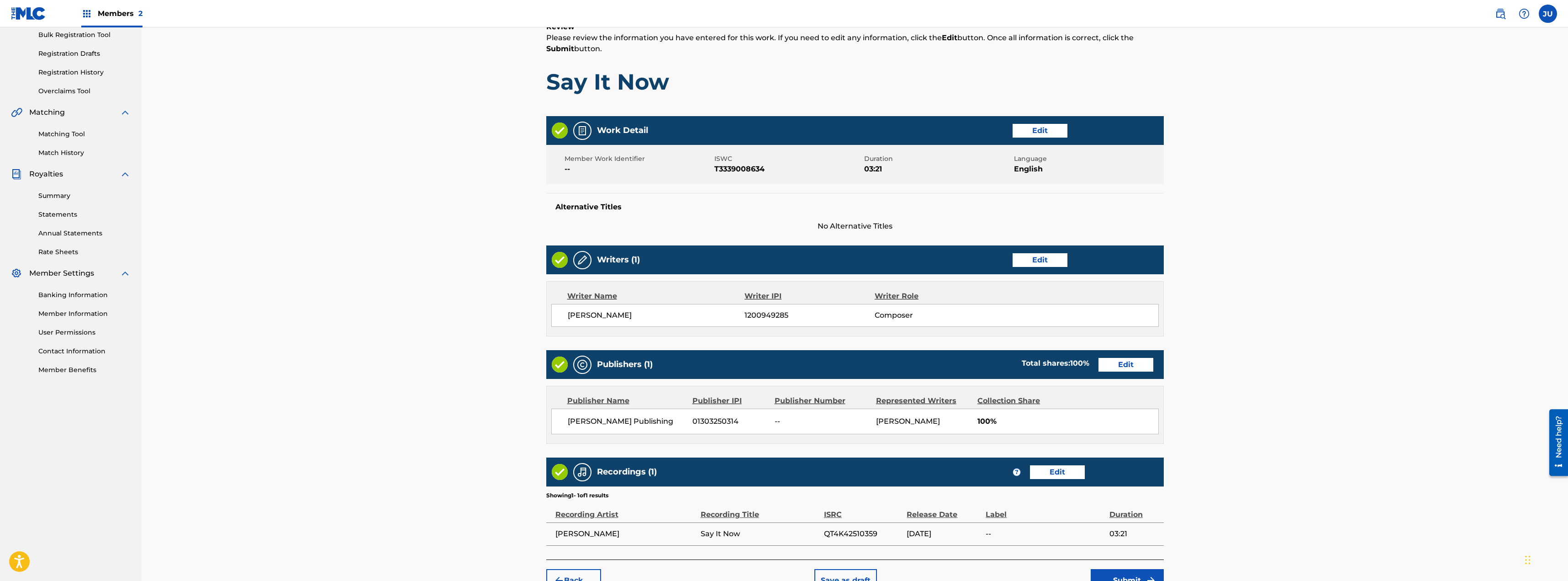
scroll to position [192, 0]
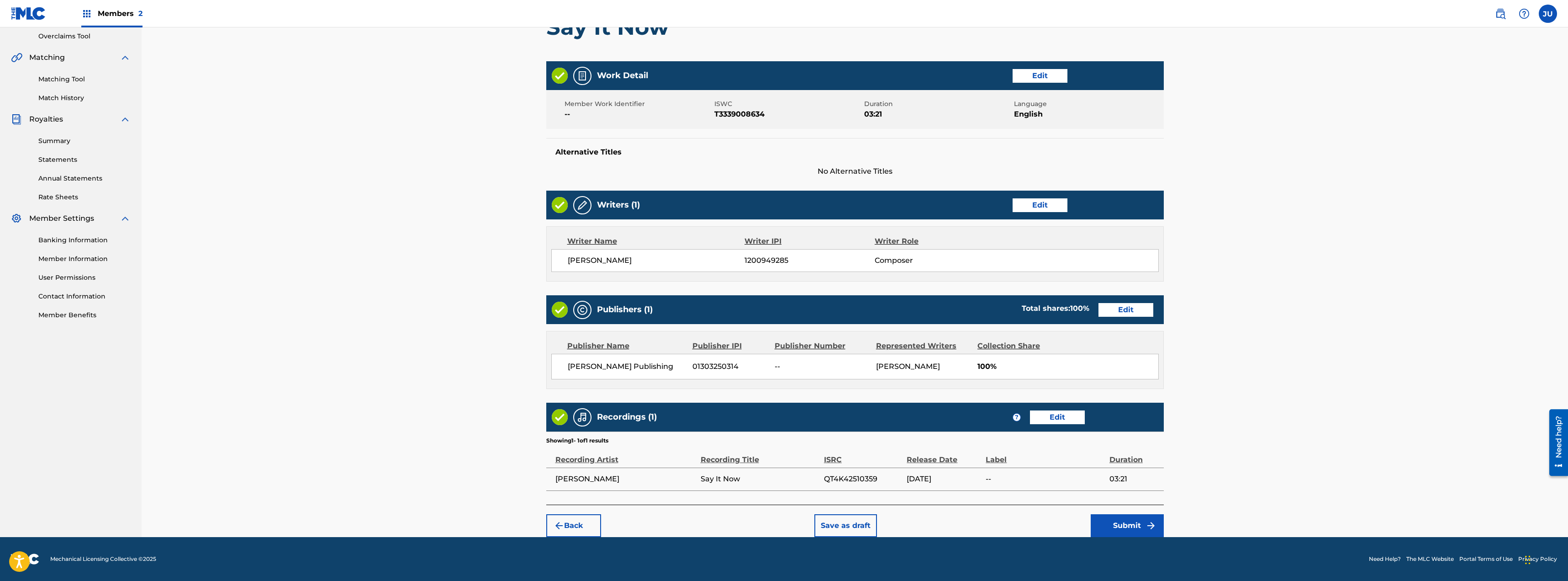
click at [1151, 518] on button "Submit" at bounding box center [1127, 526] width 73 height 23
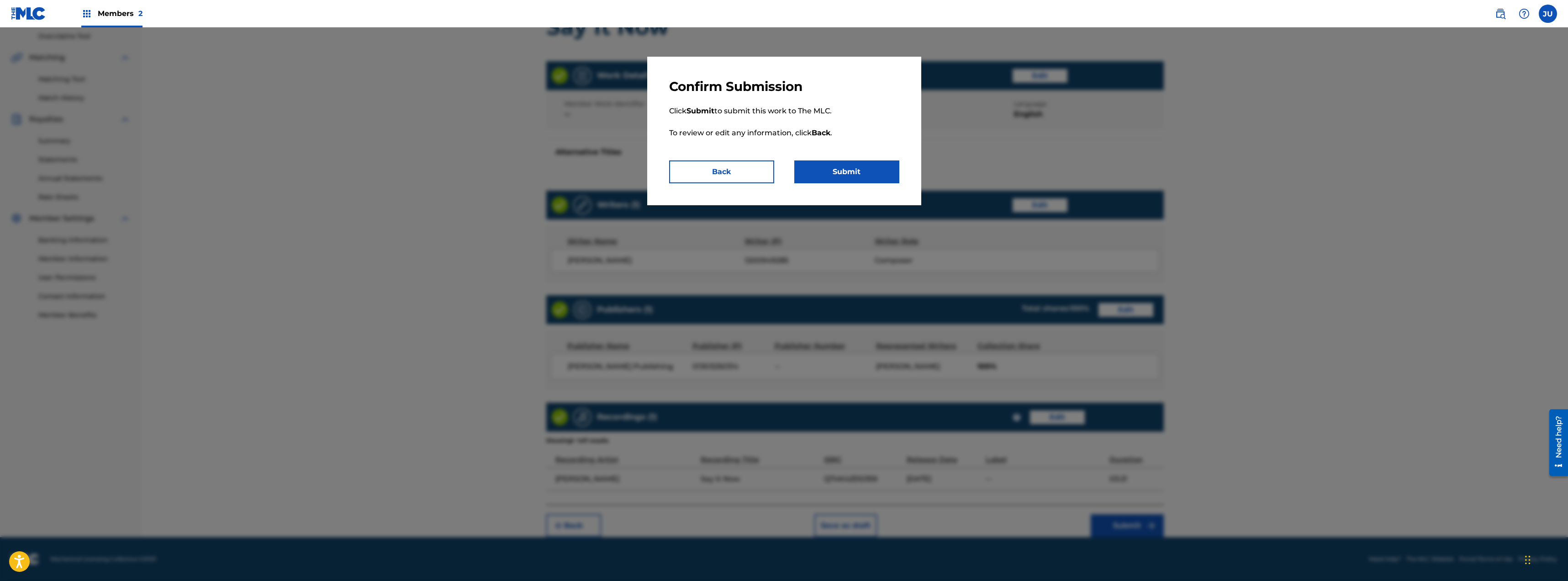
click at [852, 173] on button "Submit" at bounding box center [847, 172] width 105 height 23
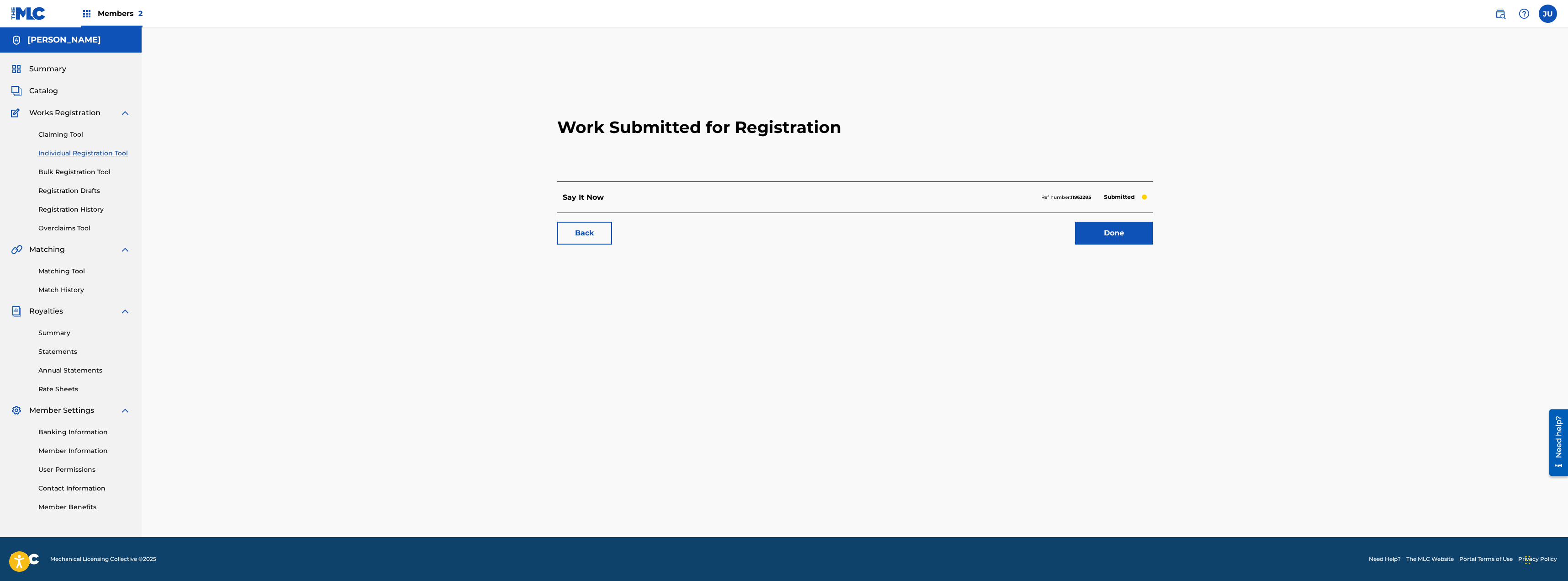
click at [1141, 235] on link "Done" at bounding box center [1114, 233] width 78 height 23
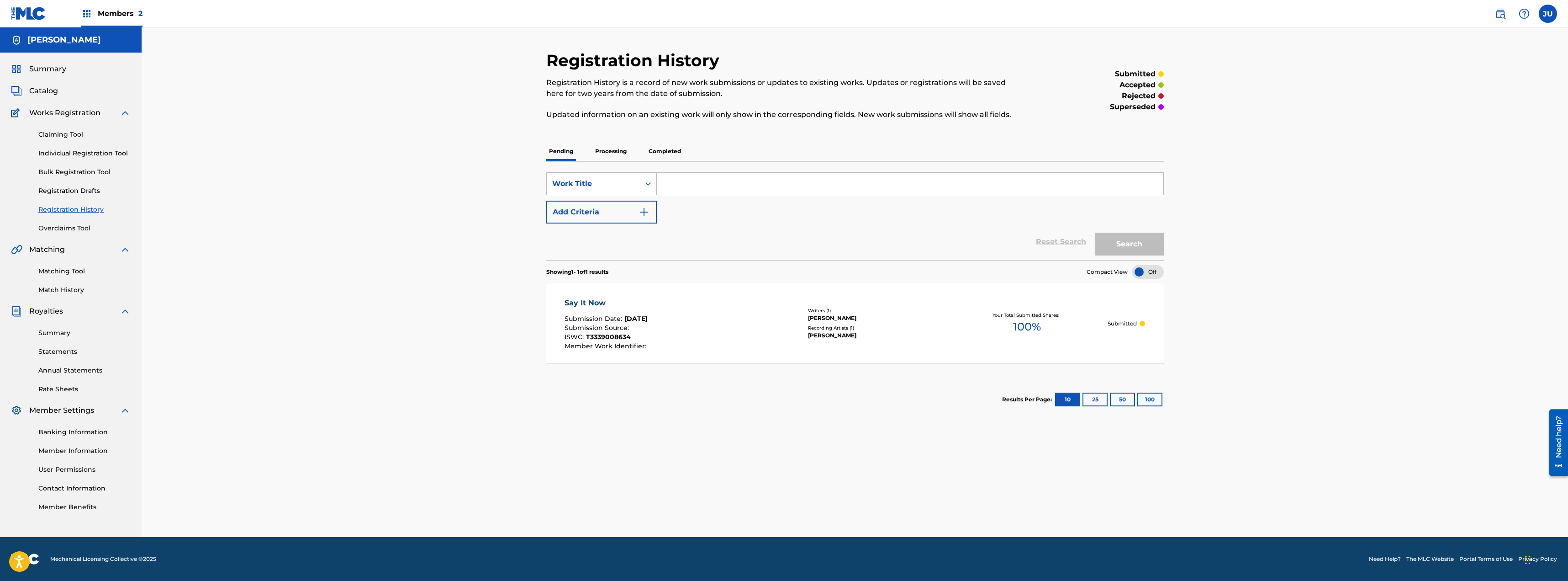
click at [111, 9] on span "Members 2" at bounding box center [121, 13] width 45 height 10
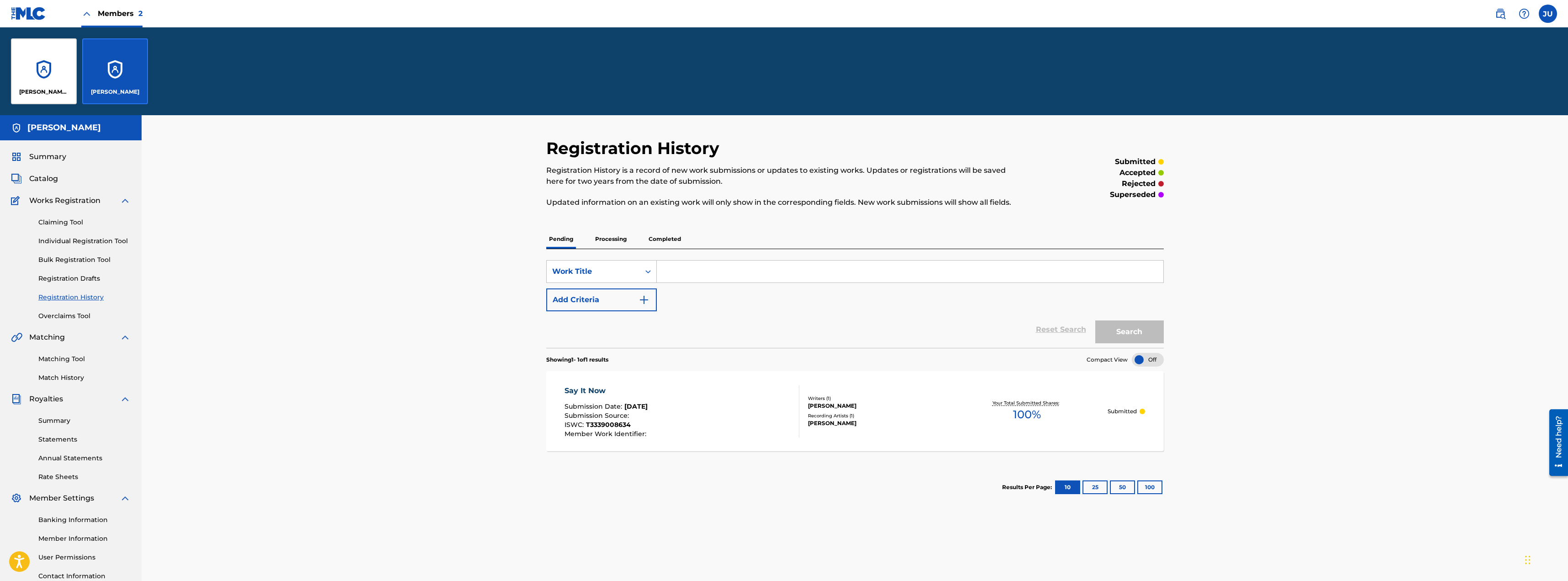
click at [51, 61] on div "[PERSON_NAME] Publishing" at bounding box center [44, 71] width 66 height 66
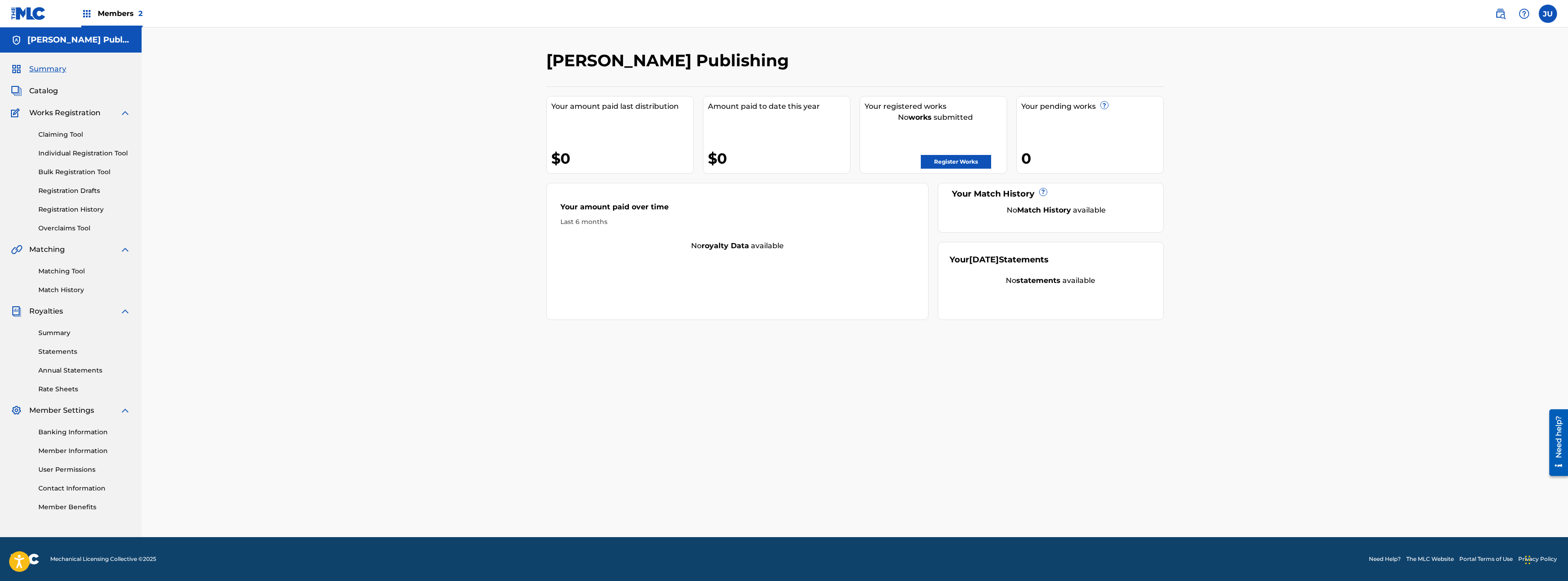
click at [956, 164] on link "Register Works" at bounding box center [956, 161] width 71 height 14
